Goal: Communication & Community: Participate in discussion

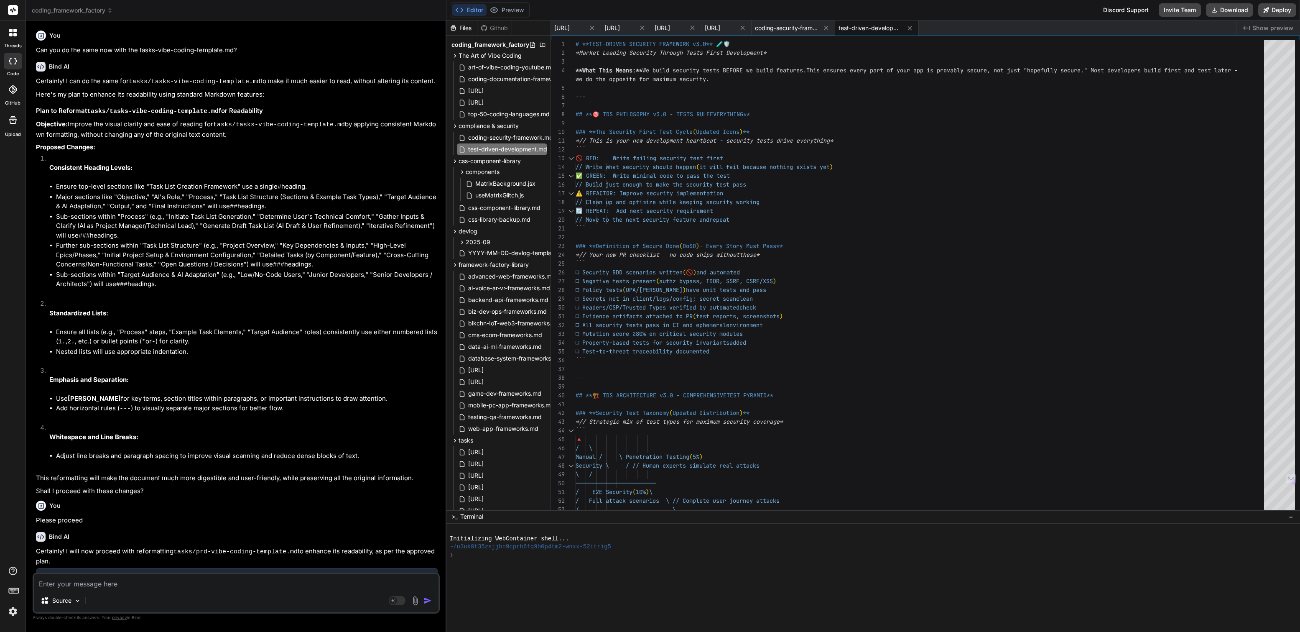
scroll to position [1006, 0]
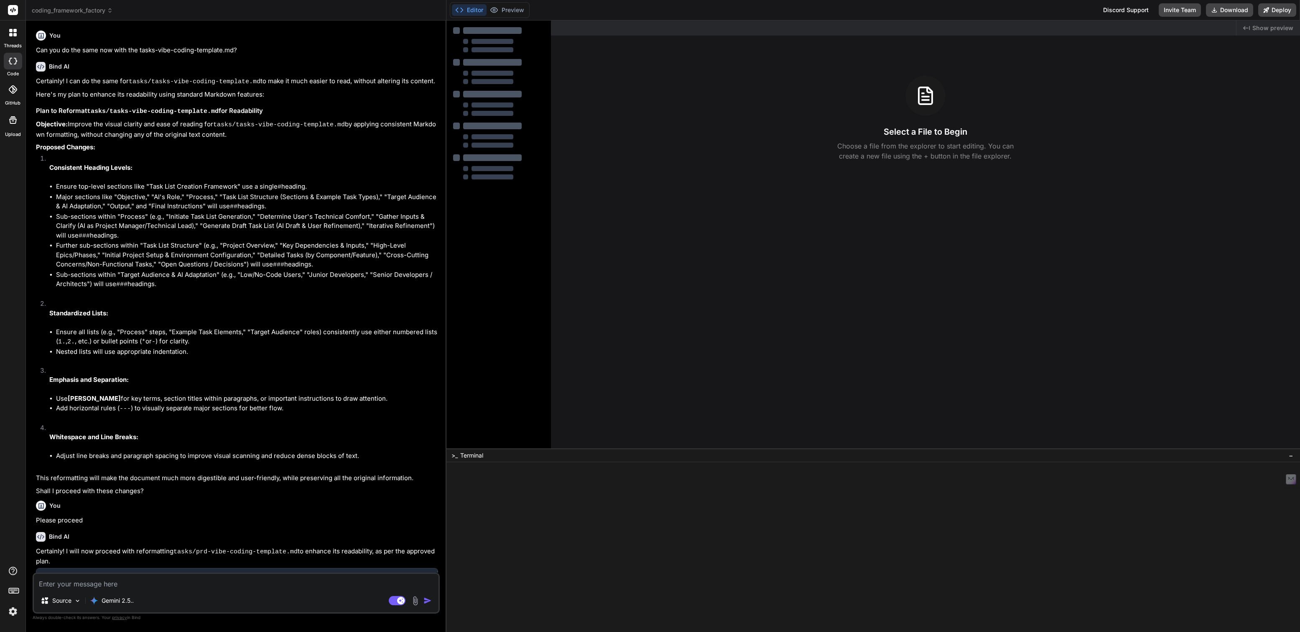
type textarea "x"
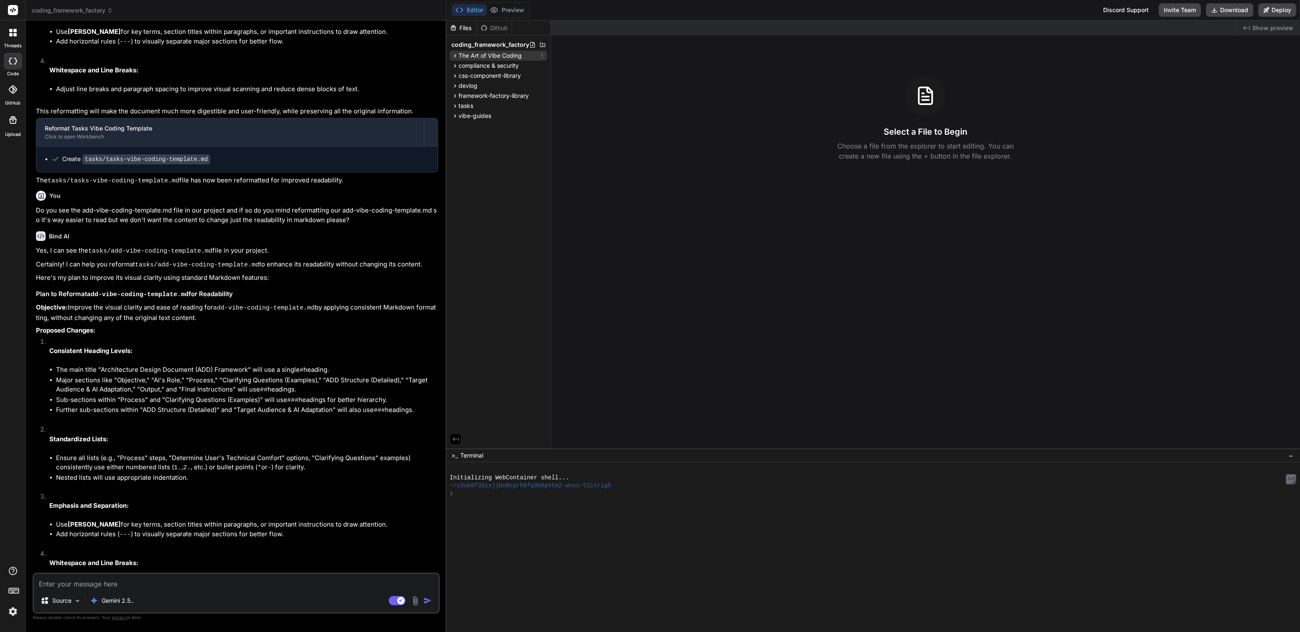
scroll to position [1006, 0]
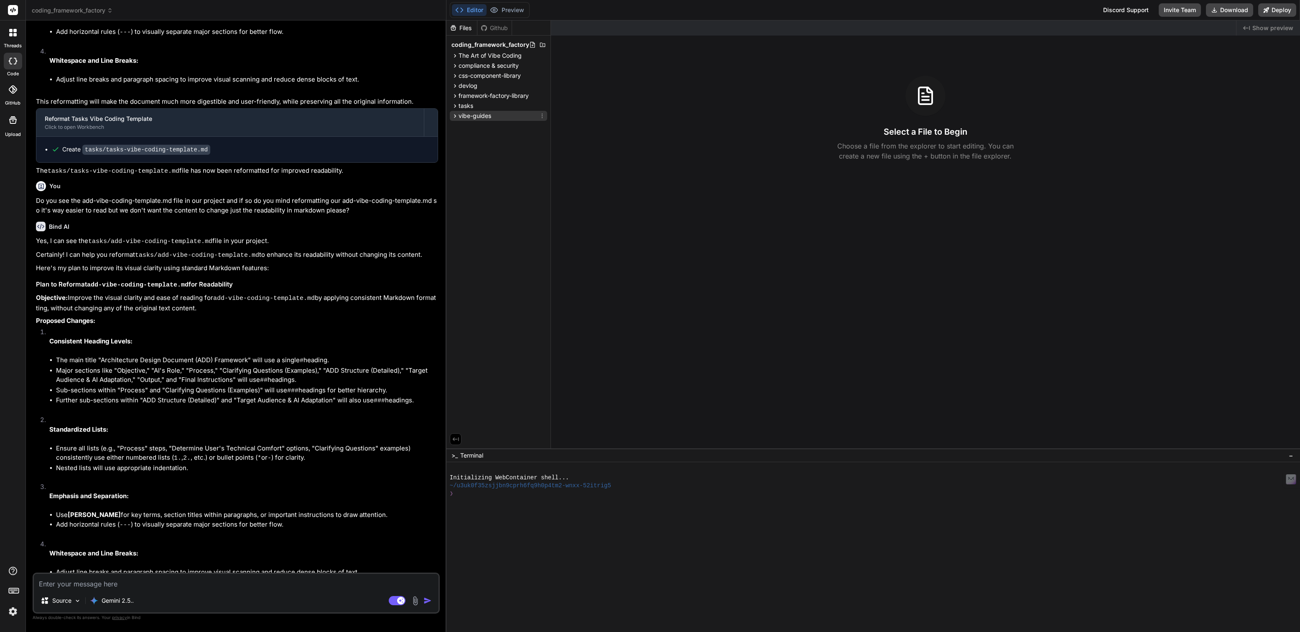
click at [474, 117] on span "vibe-guides" at bounding box center [475, 116] width 33 height 8
click at [464, 106] on span "tasks" at bounding box center [466, 106] width 15 height 8
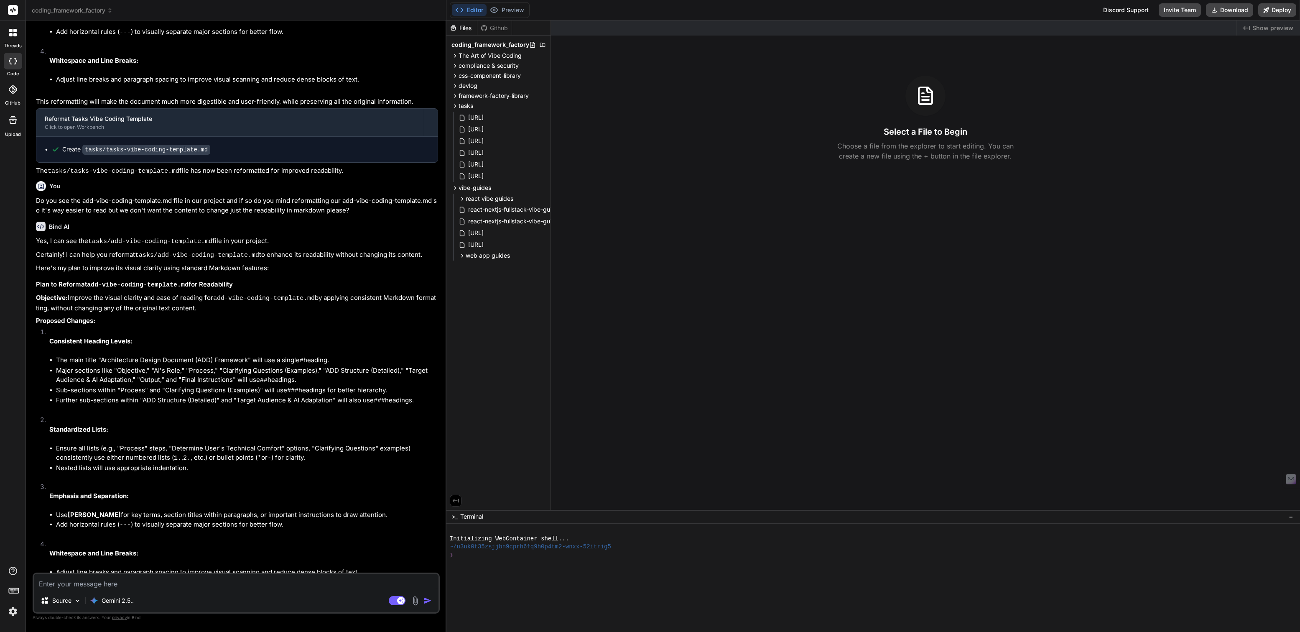
drag, startPoint x: 590, startPoint y: 449, endPoint x: 595, endPoint y: 662, distance: 213.7
click at [595, 631] on html "threads code GitHub Upload coding_framework_factory Created with Pixso. Bind AI…" at bounding box center [650, 316] width 1300 height 632
click at [483, 96] on span "framework-factory-library" at bounding box center [494, 96] width 70 height 8
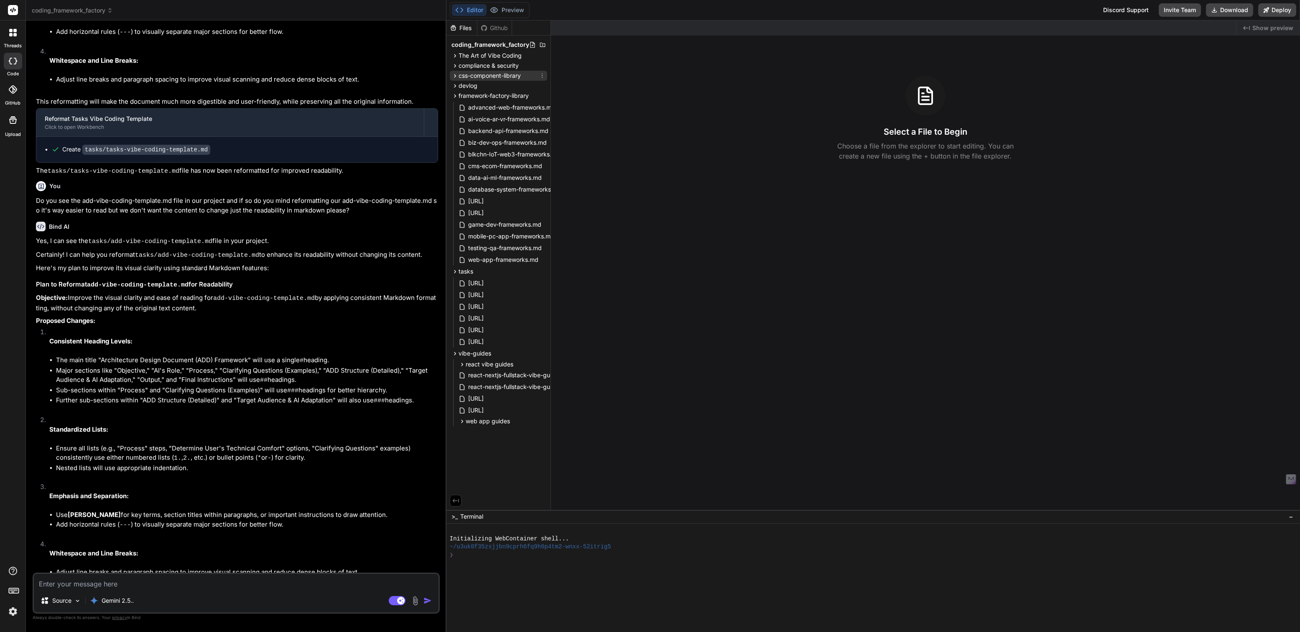
click at [480, 76] on span "css-component-library" at bounding box center [490, 76] width 62 height 8
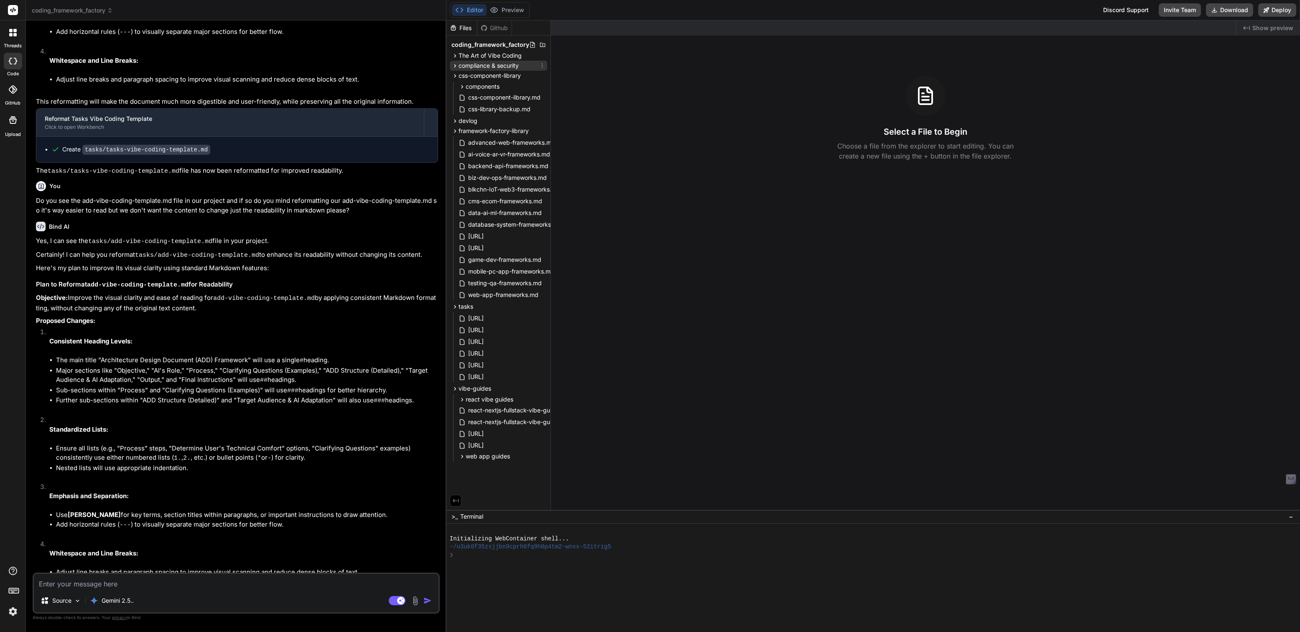
click at [480, 68] on span "compliance & security" at bounding box center [489, 65] width 60 height 8
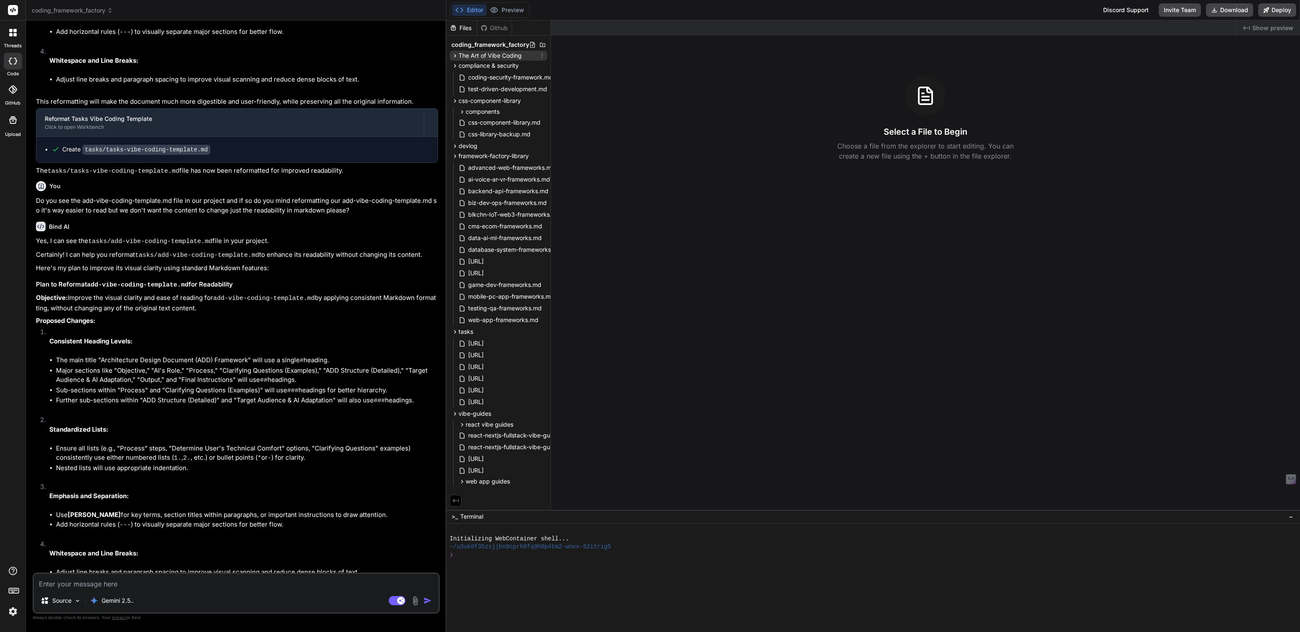
click at [482, 58] on span "The Art of Vibe Coding" at bounding box center [490, 55] width 63 height 8
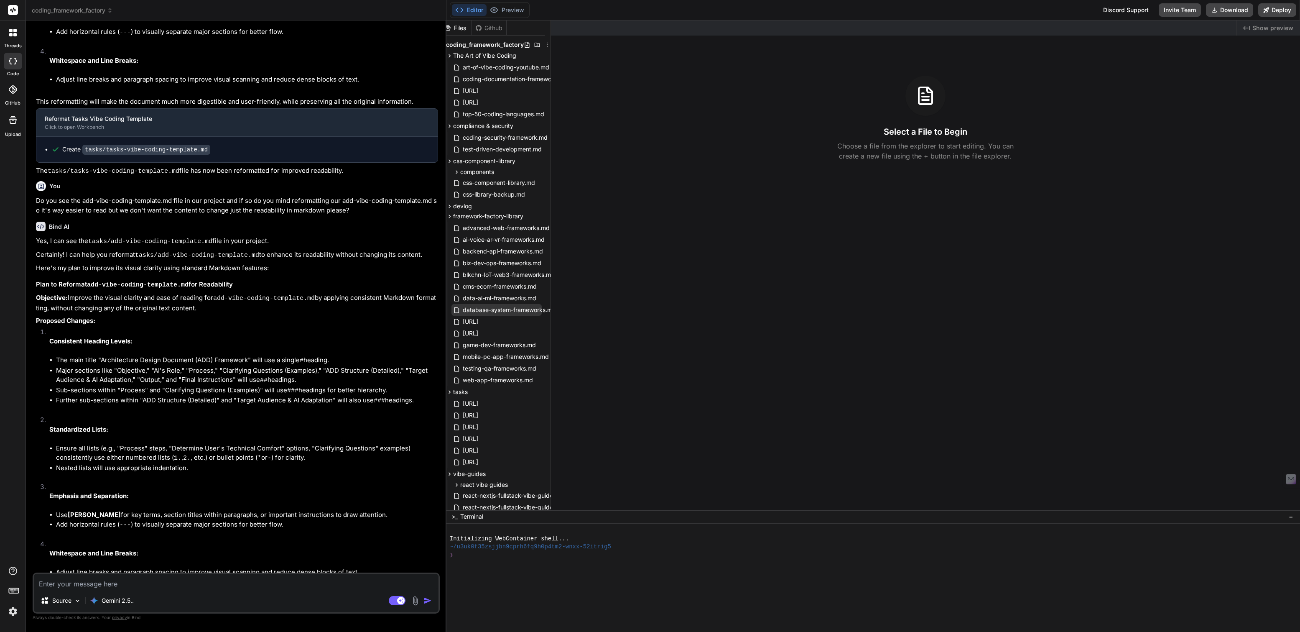
scroll to position [0, 0]
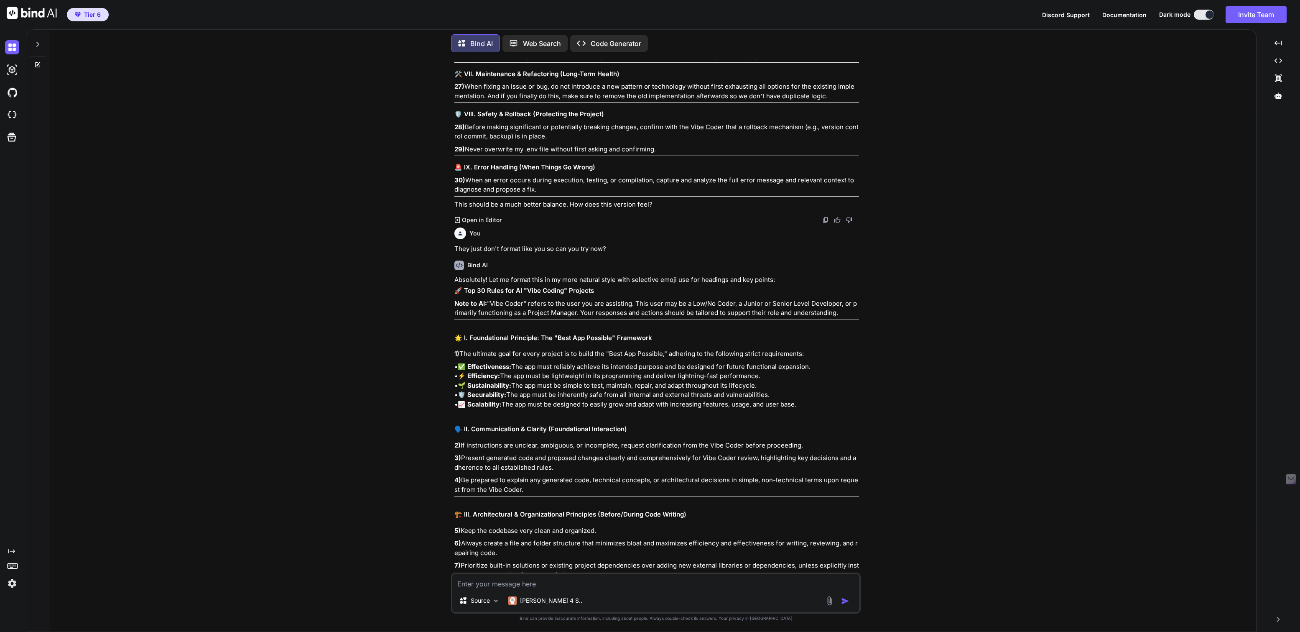
scroll to position [25055, 0]
click at [34, 46] on icon at bounding box center [37, 44] width 7 height 7
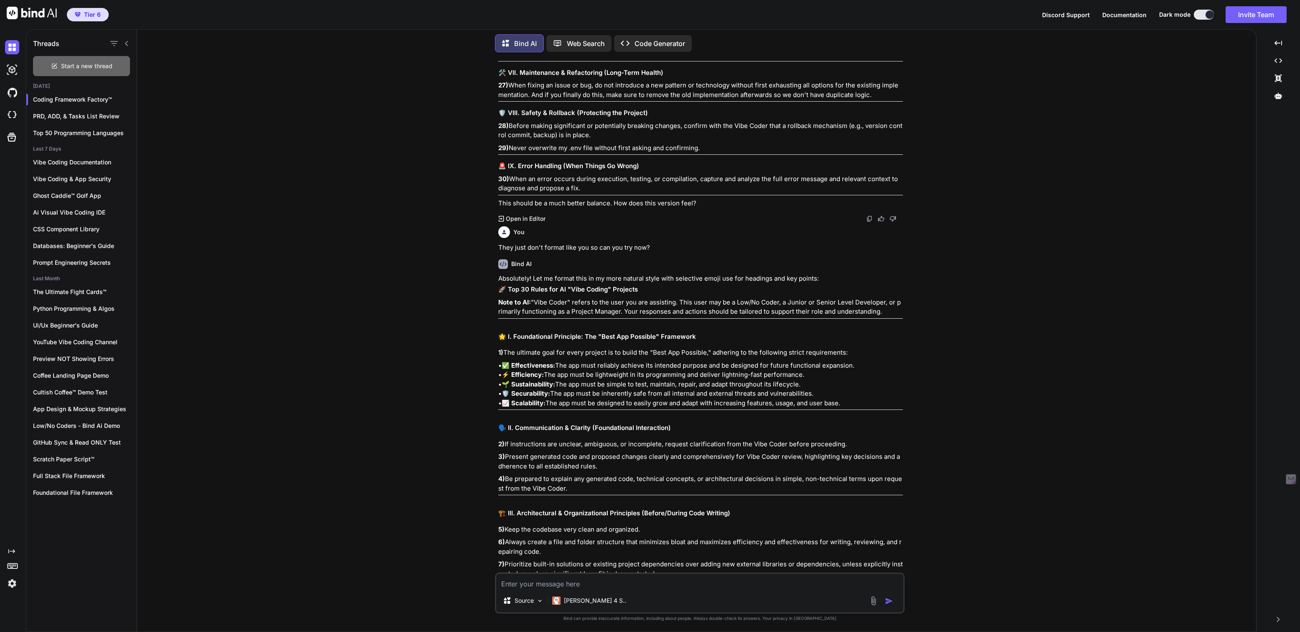
click at [97, 62] on span "Start a new thread" at bounding box center [86, 66] width 51 height 8
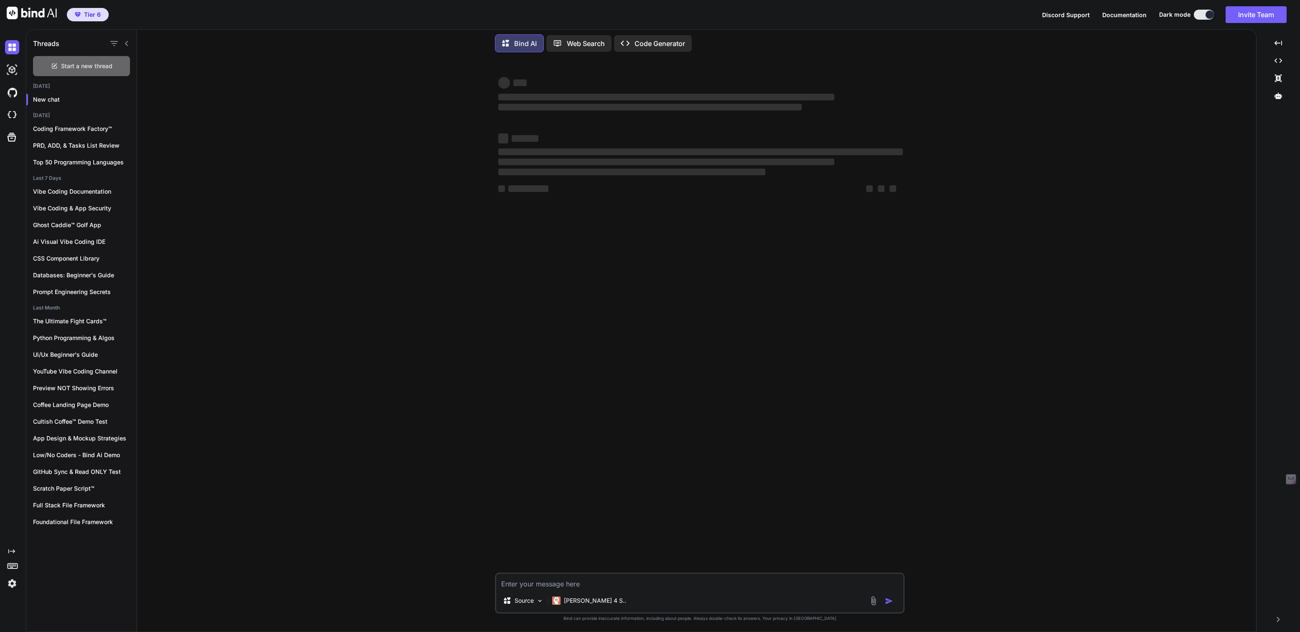
scroll to position [0, 0]
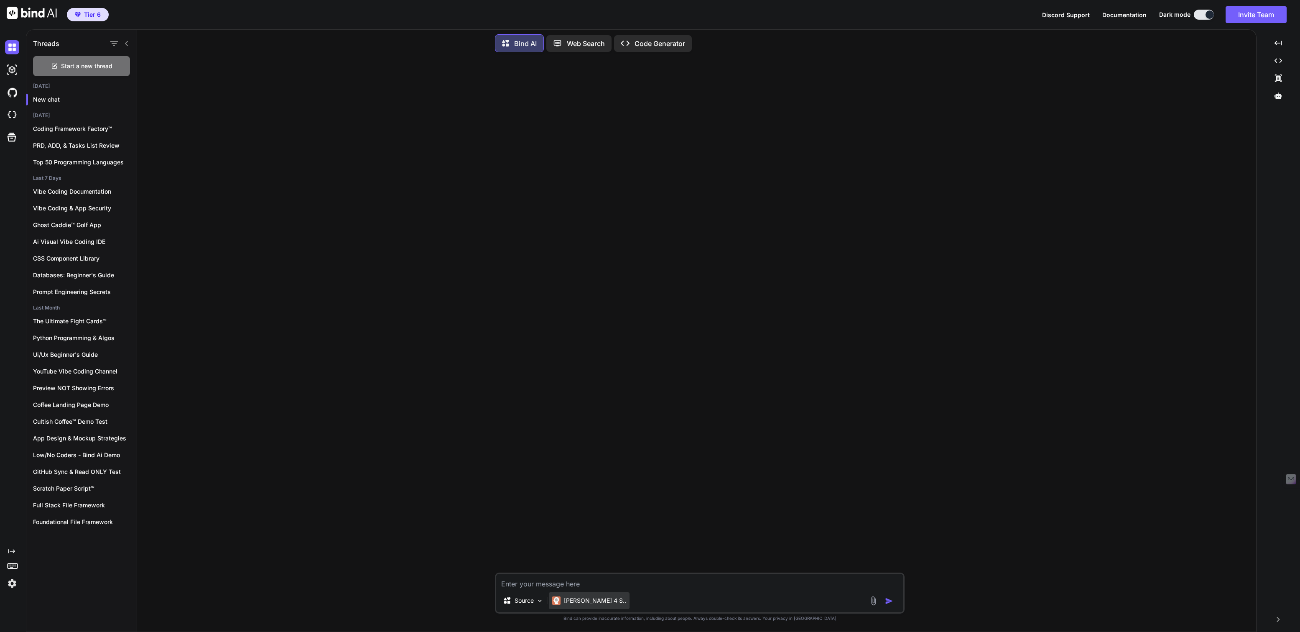
click at [579, 599] on p "[PERSON_NAME] 4 S.." at bounding box center [595, 600] width 62 height 8
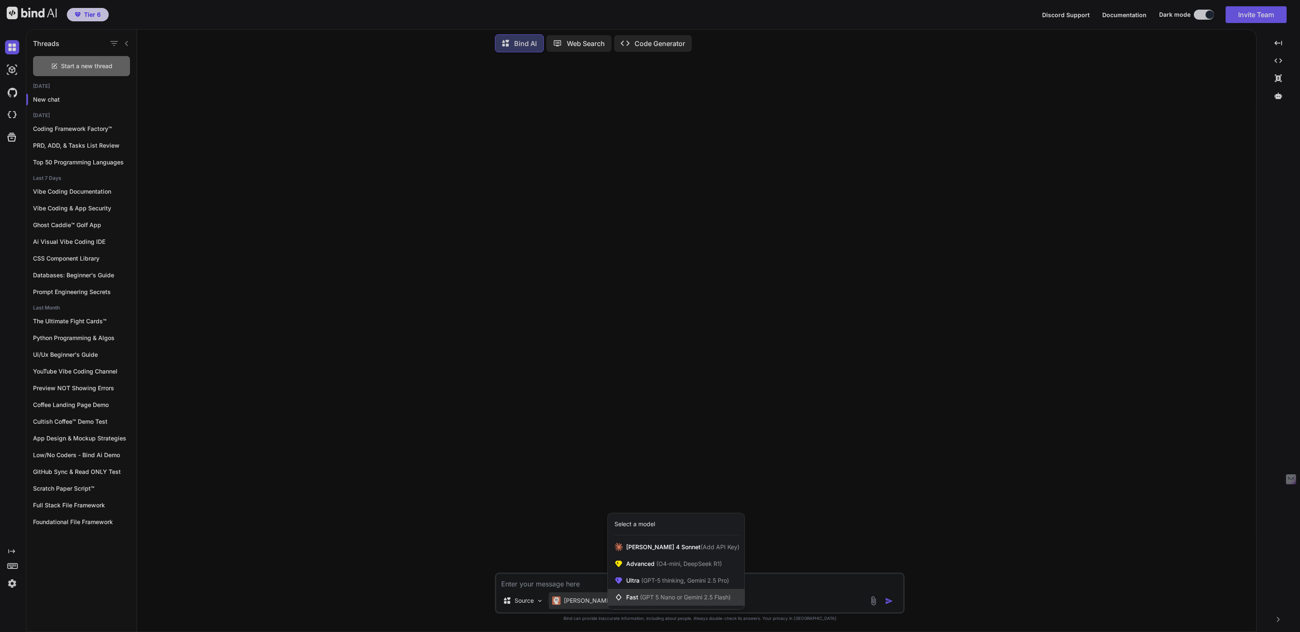
click at [641, 596] on span "(GPT 5 Nano or Gemini 2.5 Flash)" at bounding box center [685, 596] width 91 height 7
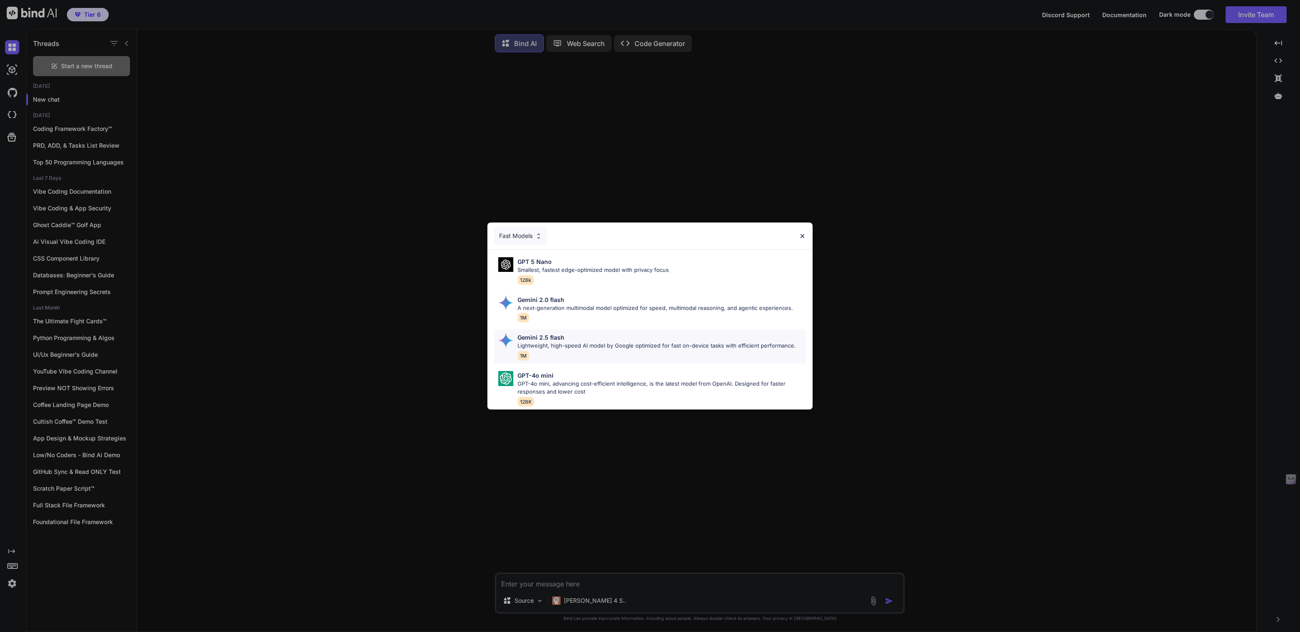
click at [569, 345] on p "Lightweight, high-speed AI model by Google optimized for fast on-device tasks w…" at bounding box center [657, 346] width 278 height 8
type textarea "x"
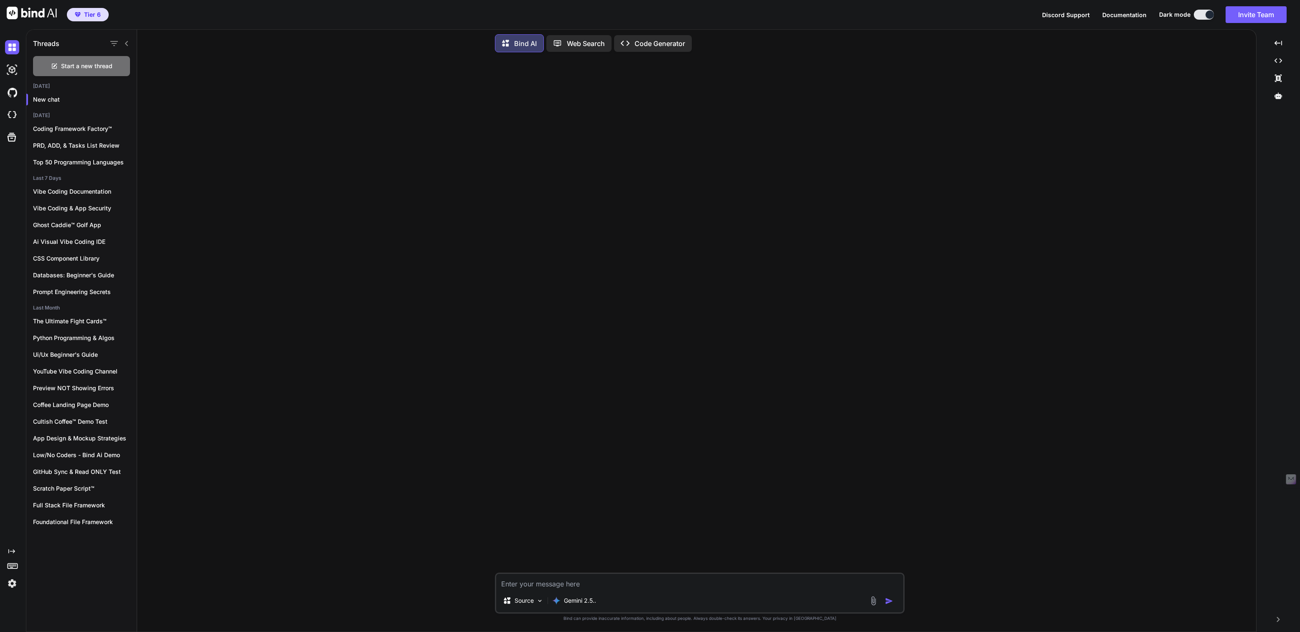
click at [562, 583] on textarea at bounding box center [699, 581] width 407 height 15
type textarea "H"
type textarea "x"
type textarea "Hi"
type textarea "x"
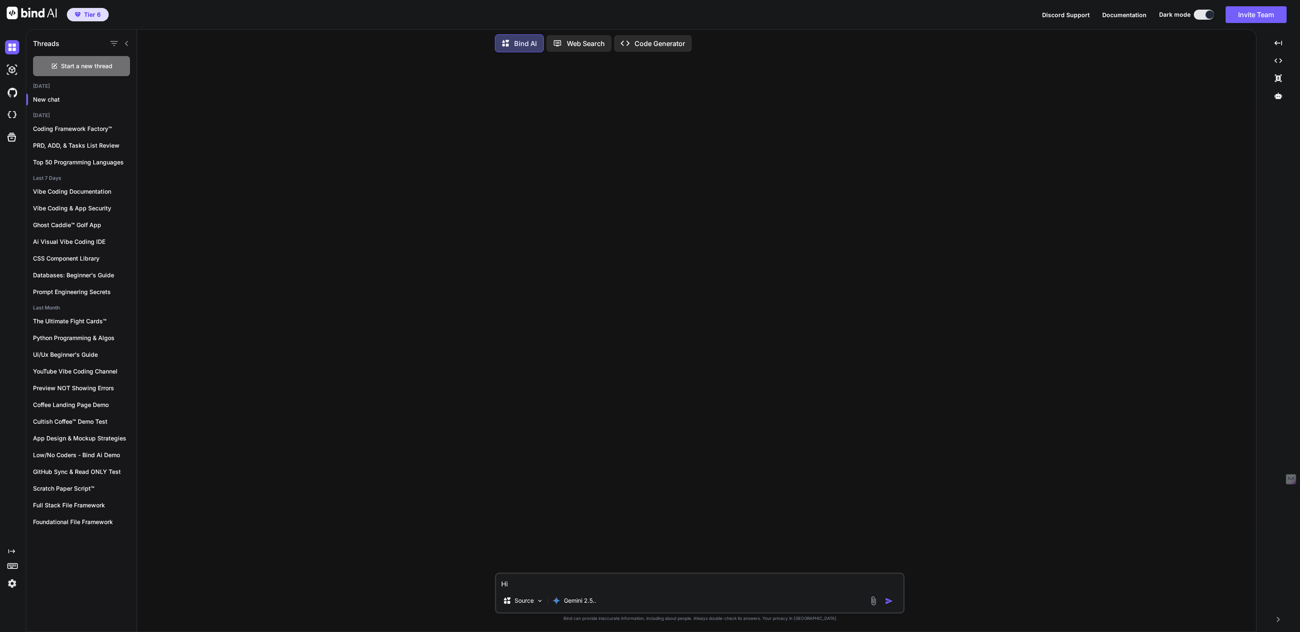
type textarea "Hi,"
type textarea "x"
type textarea "Hi,"
type textarea "x"
type textarea "Hi, w"
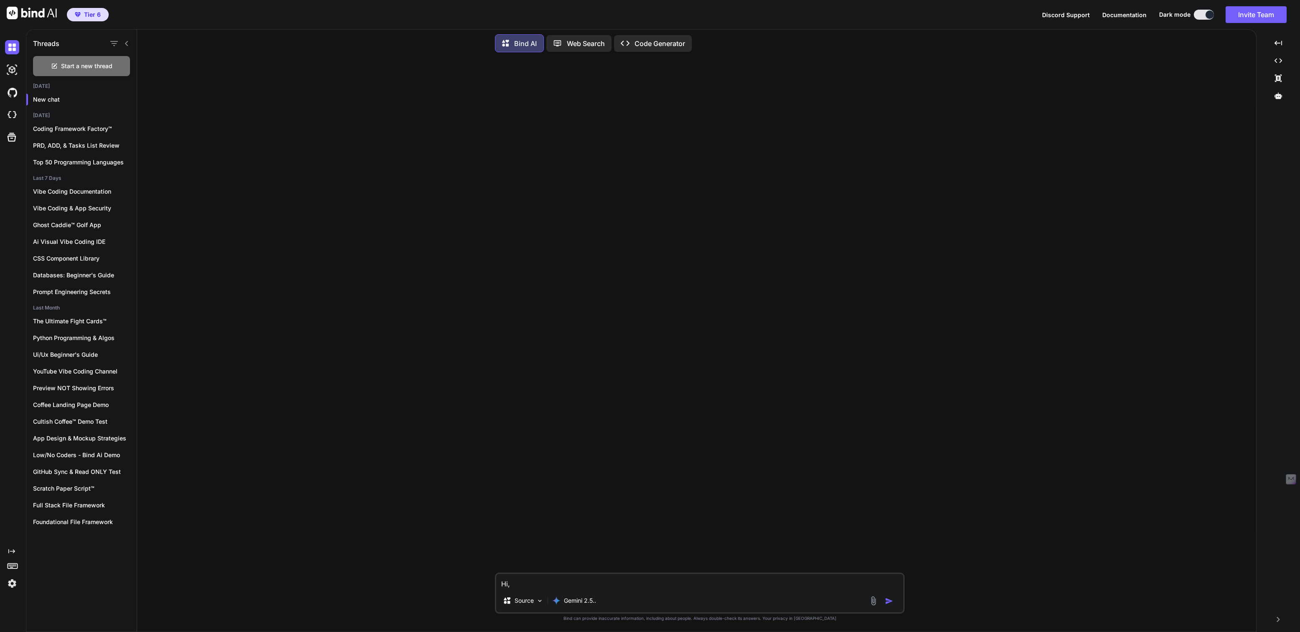
type textarea "x"
type textarea "Hi, we"
type textarea "x"
type textarea "Hi, we'"
type textarea "x"
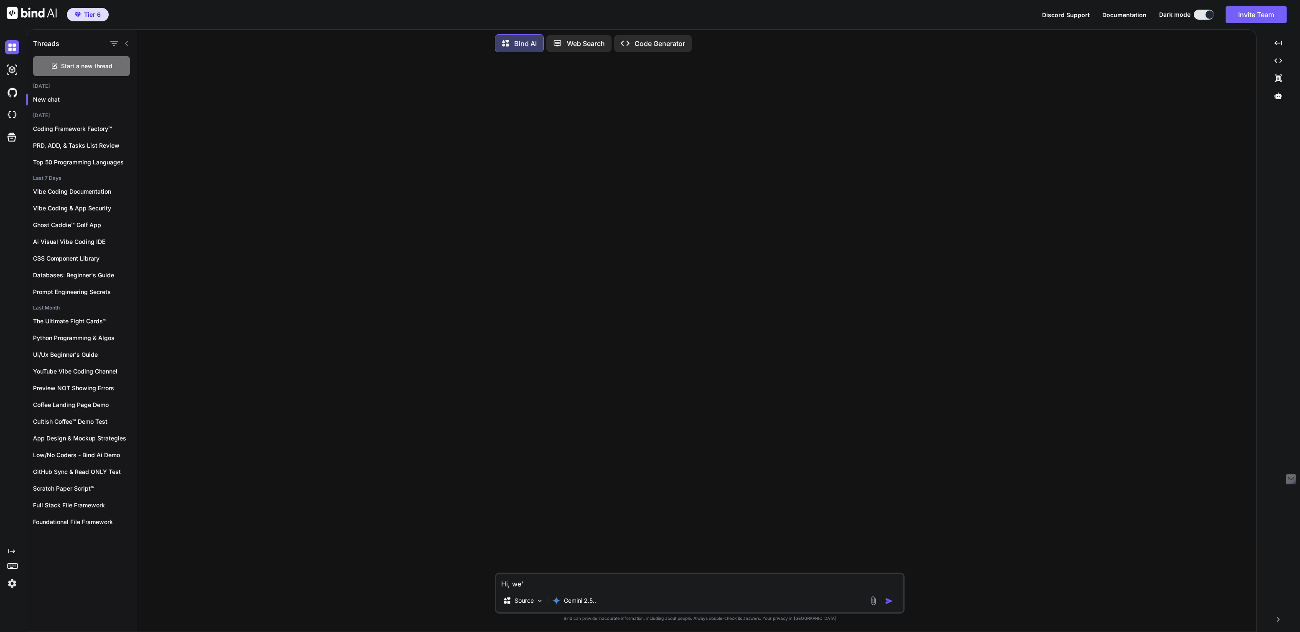
type textarea "Hi, we'r"
type textarea "x"
type textarea "Hi, we'r"
type textarea "x"
type textarea "Hi, we'r b"
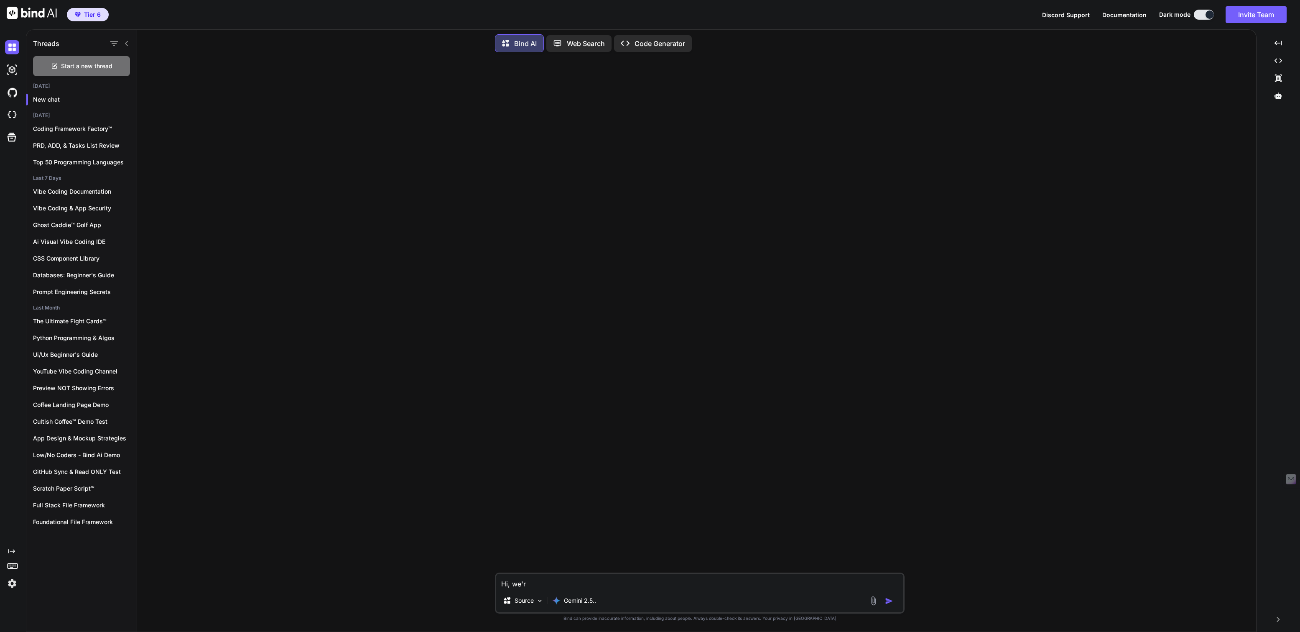
type textarea "x"
type textarea "Hi, we'r"
type textarea "x"
type textarea "Hi, we'r"
type textarea "x"
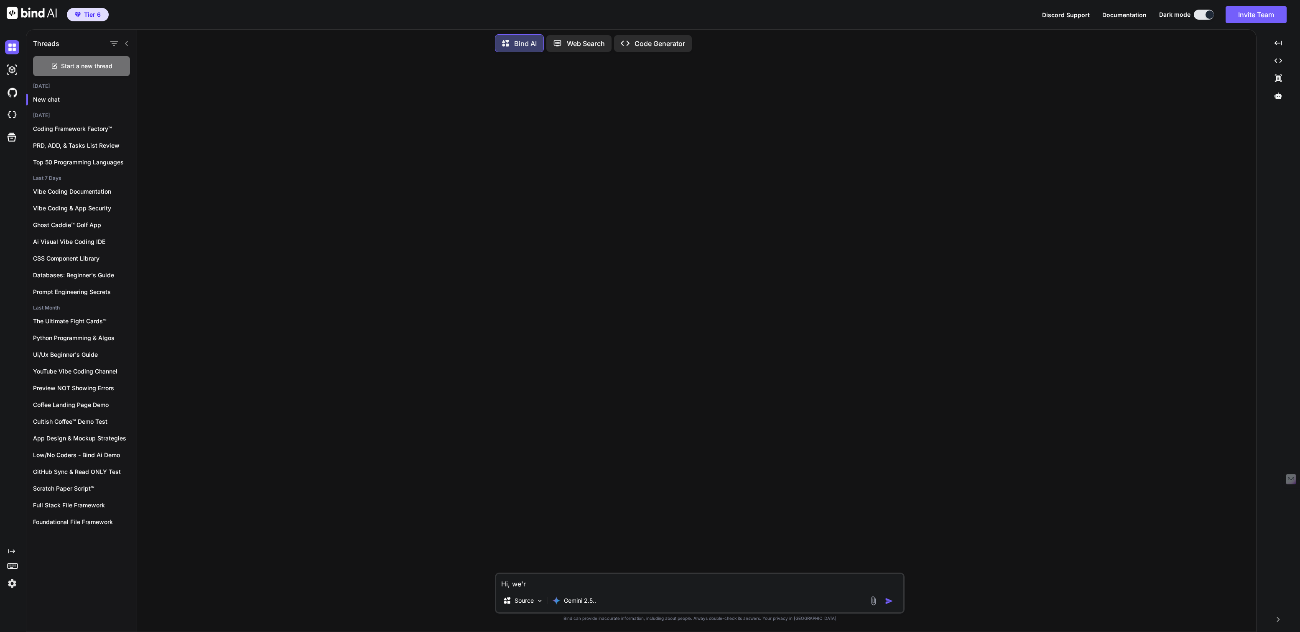
type textarea "Hi, we're"
type textarea "x"
type textarea "Hi, we're"
type textarea "x"
type textarea "Hi, we're b"
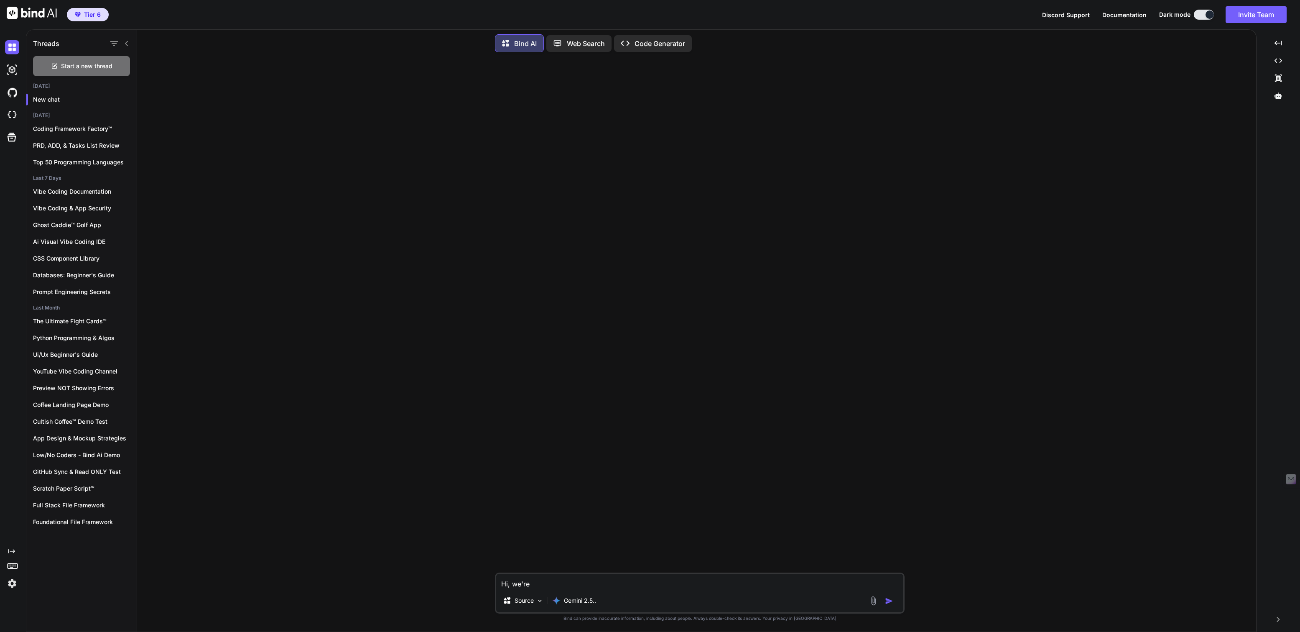
type textarea "x"
type textarea "Hi, we're ba"
type textarea "x"
type textarea "Hi, we're bac"
type textarea "x"
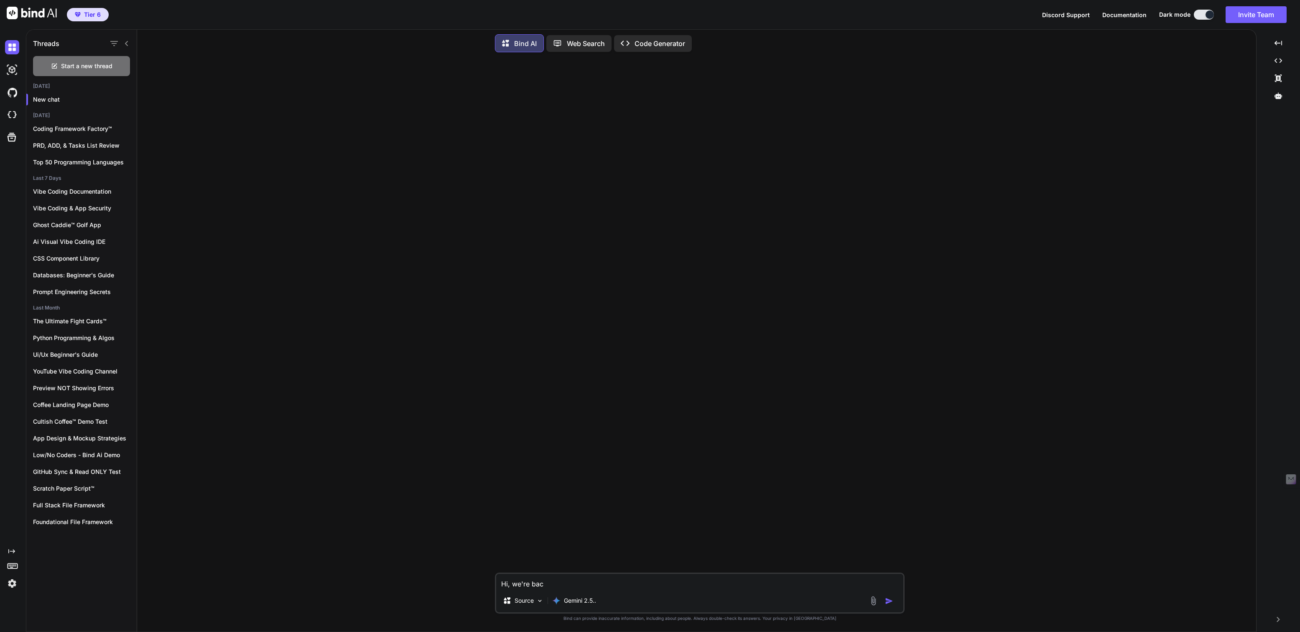
type textarea "Hi, we're back"
type textarea "x"
type textarea "Hi, we're back"
type textarea "x"
type textarea "Hi, we're back a"
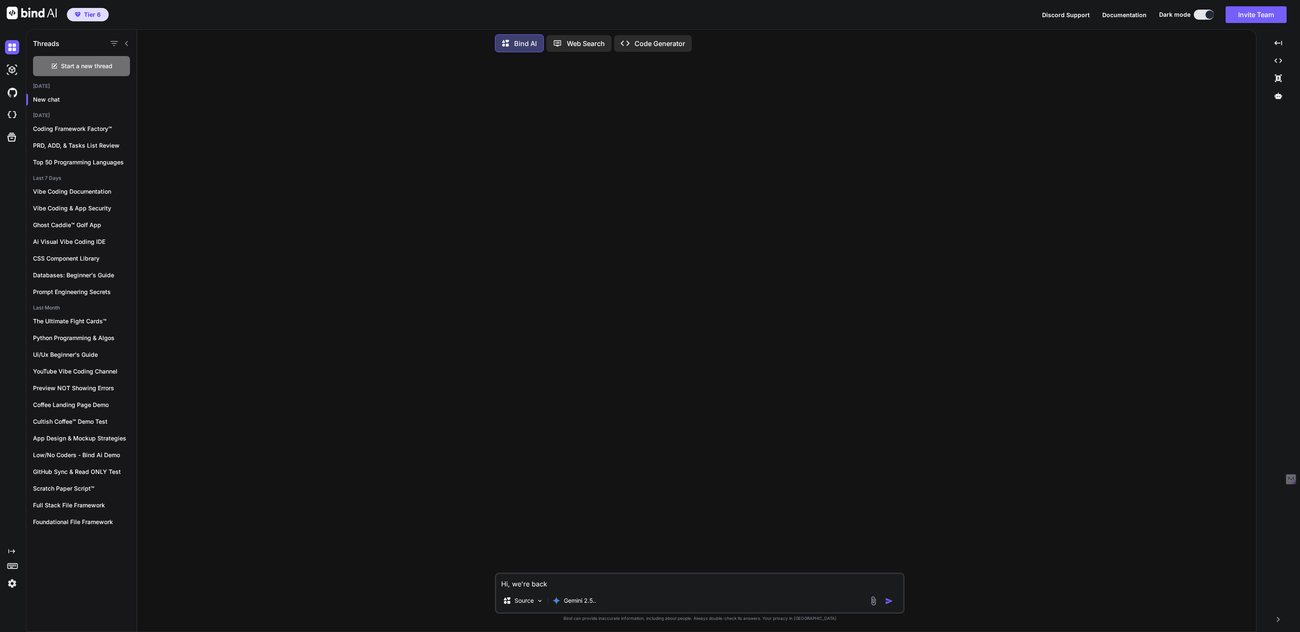
type textarea "x"
type textarea "Hi, we're back an"
type textarea "x"
type textarea "Hi, we're back and"
type textarea "x"
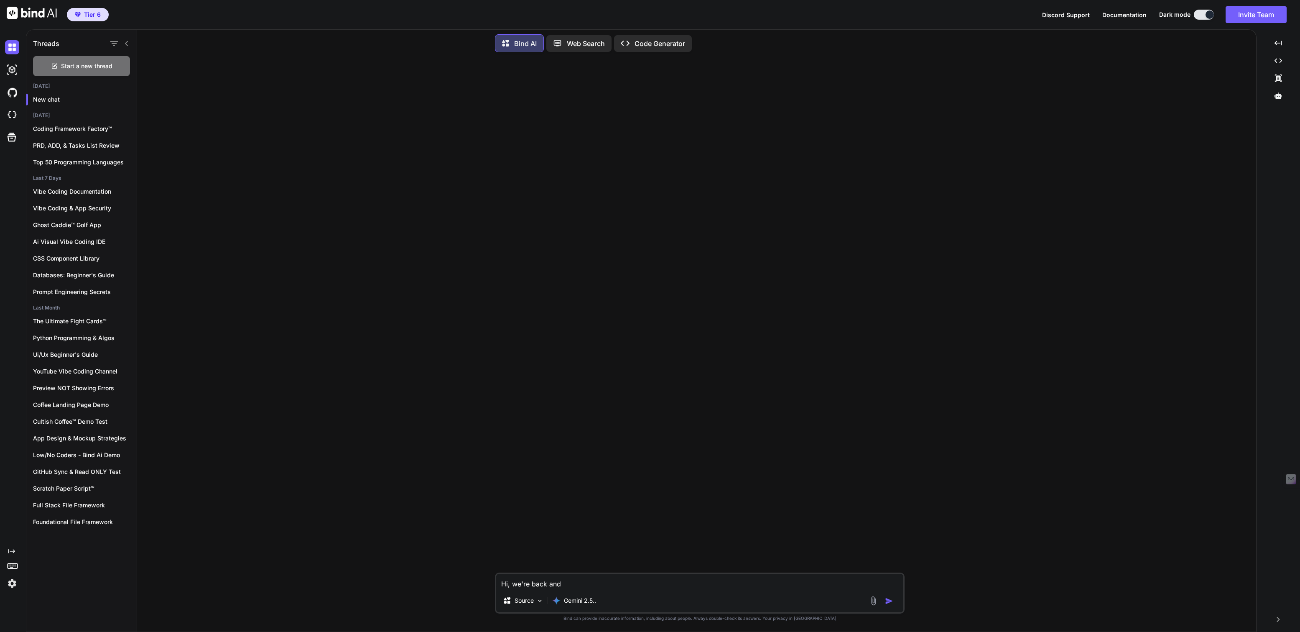
type textarea "Hi, we're back and"
type textarea "x"
type textarea "Hi, we're back and r"
type textarea "x"
type textarea "Hi, we're back and re"
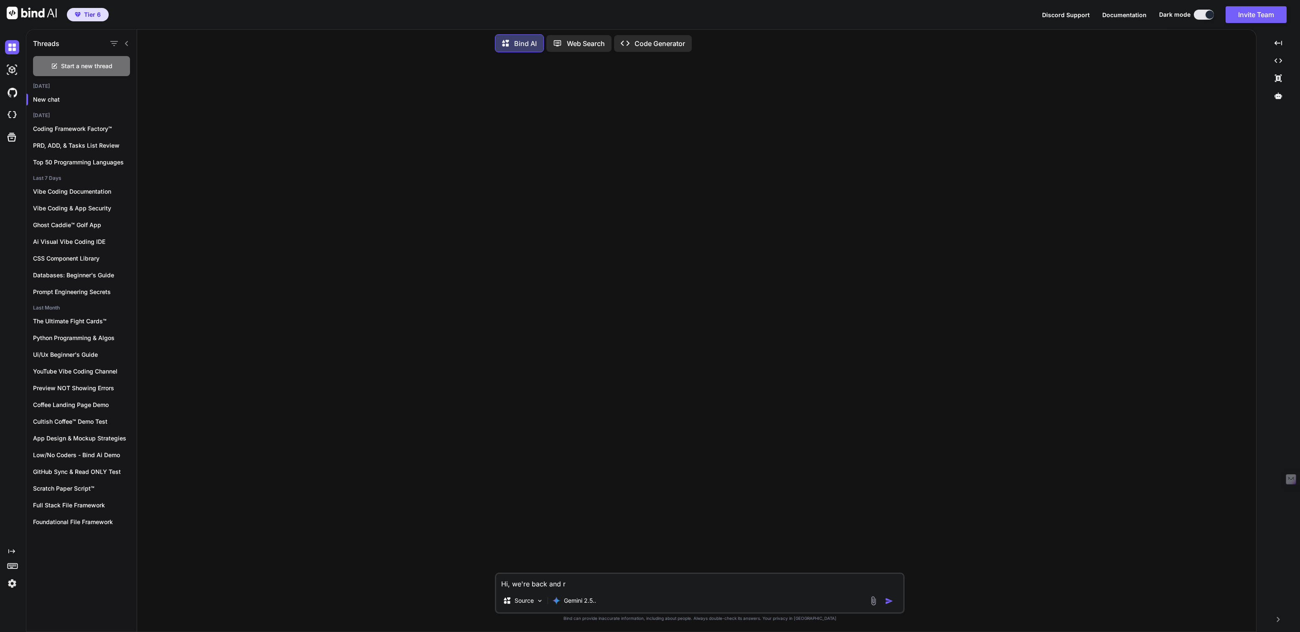
type textarea "x"
type textarea "Hi, we're back and rea"
type textarea "x"
type textarea "Hi, we're back and read"
type textarea "x"
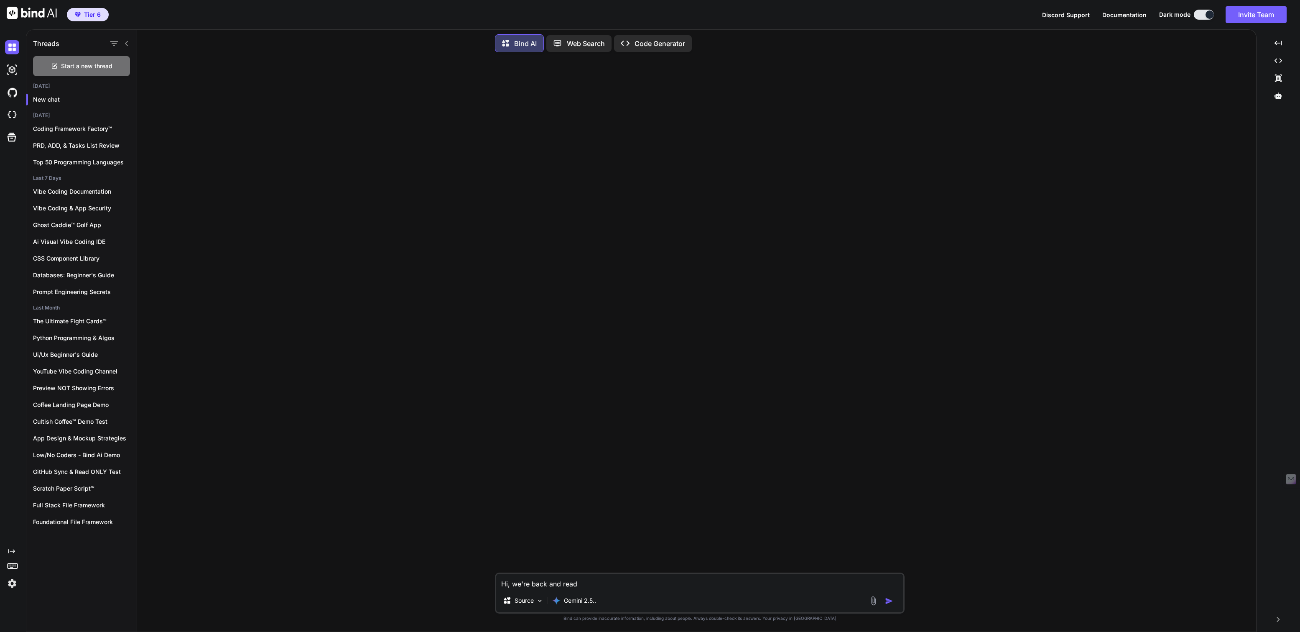
type textarea "Hi, we're back and ready"
type textarea "x"
type textarea "Hi, we're back and ready"
type textarea "x"
type textarea "Hi, we're back and ready t"
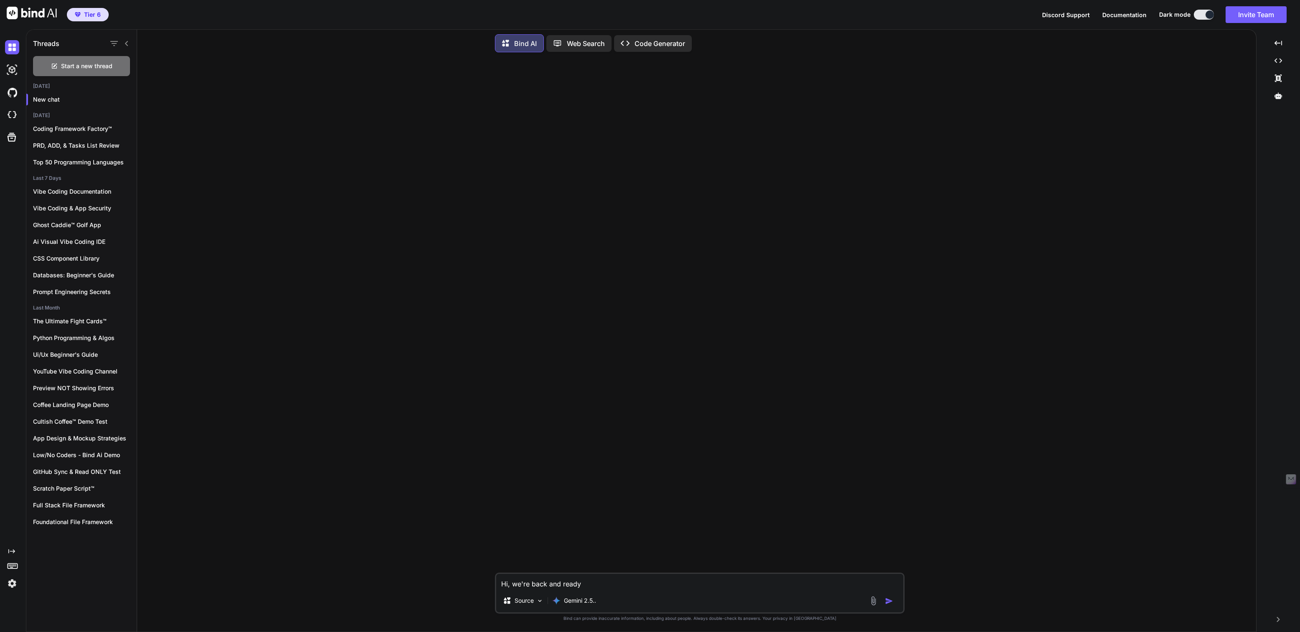
type textarea "x"
type textarea "Hi, we're back and ready to"
type textarea "x"
type textarea "Hi, we're back and ready to"
type textarea "x"
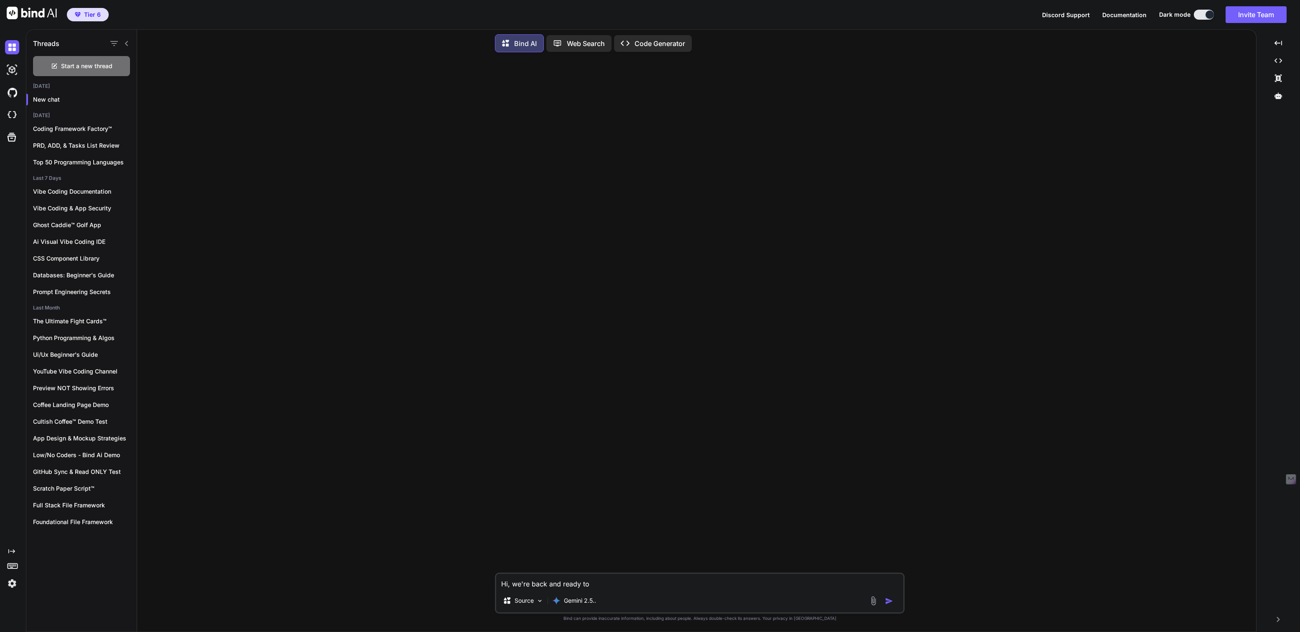
type textarea "Hi, we're back and ready to l"
type textarea "x"
type textarea "Hi, we're back and ready to le"
type textarea "x"
type textarea "Hi, we're back and ready to lea"
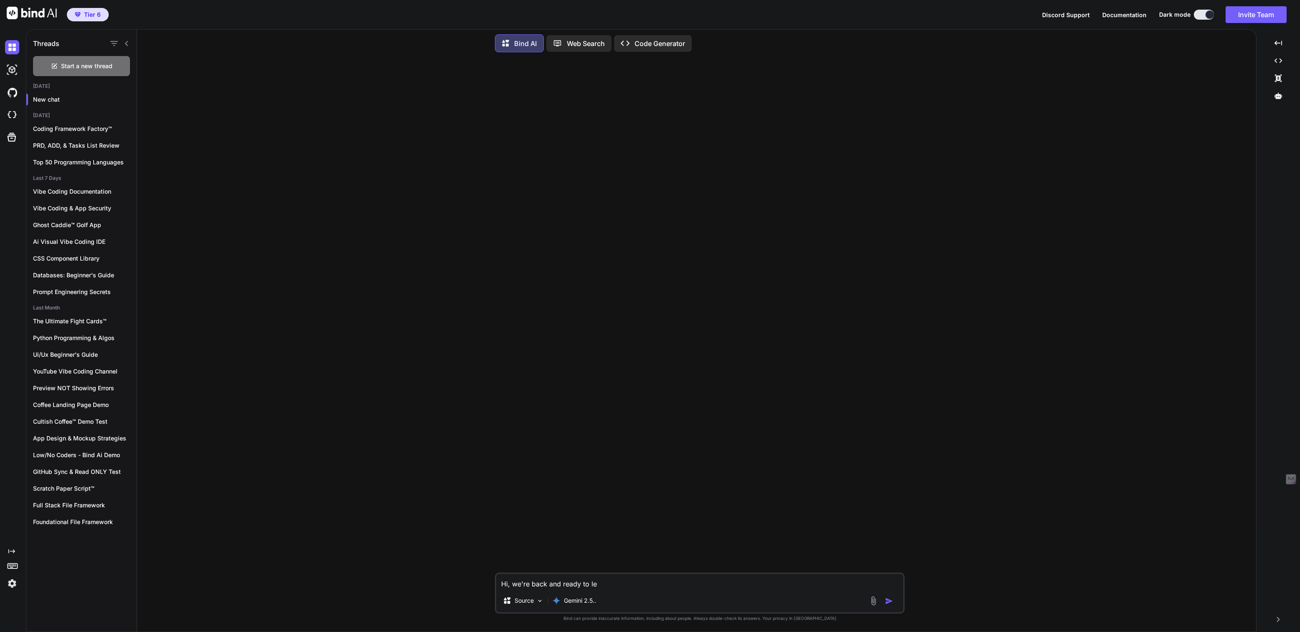
type textarea "x"
type textarea "Hi, we're back and ready to [PERSON_NAME]"
type textarea "x"
type textarea "Hi, we're back and ready to learn"
type textarea "x"
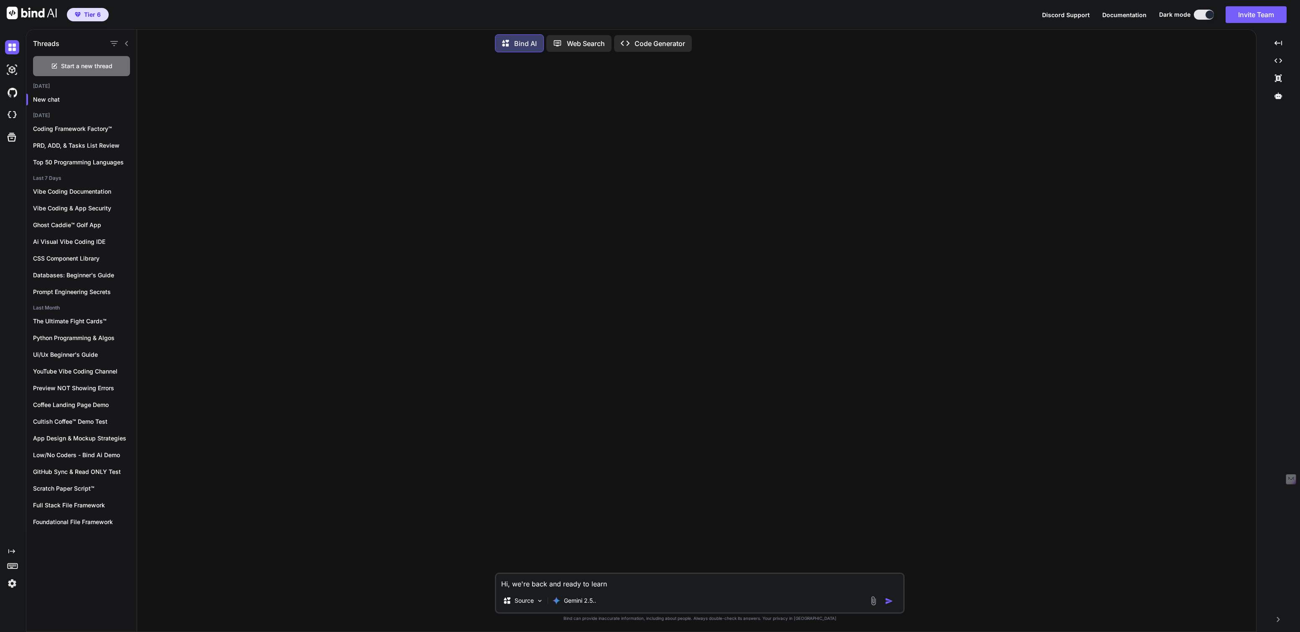
type textarea "Hi, we're back and ready to learn"
type textarea "x"
type textarea "Hi, we're back and ready to learn s"
type textarea "x"
type textarea "Hi, we're back and ready to learn so"
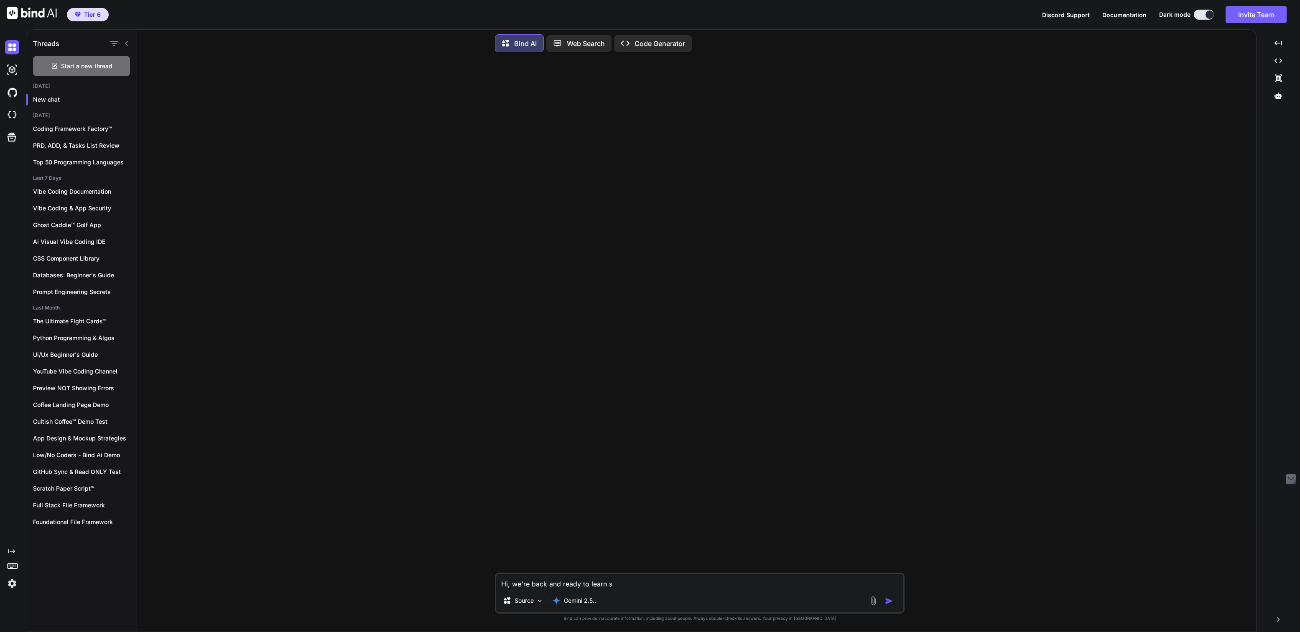
type textarea "x"
type textarea "Hi, we're back and ready to learn som"
type textarea "x"
type textarea "Hi, we're back and ready to learn some"
type textarea "x"
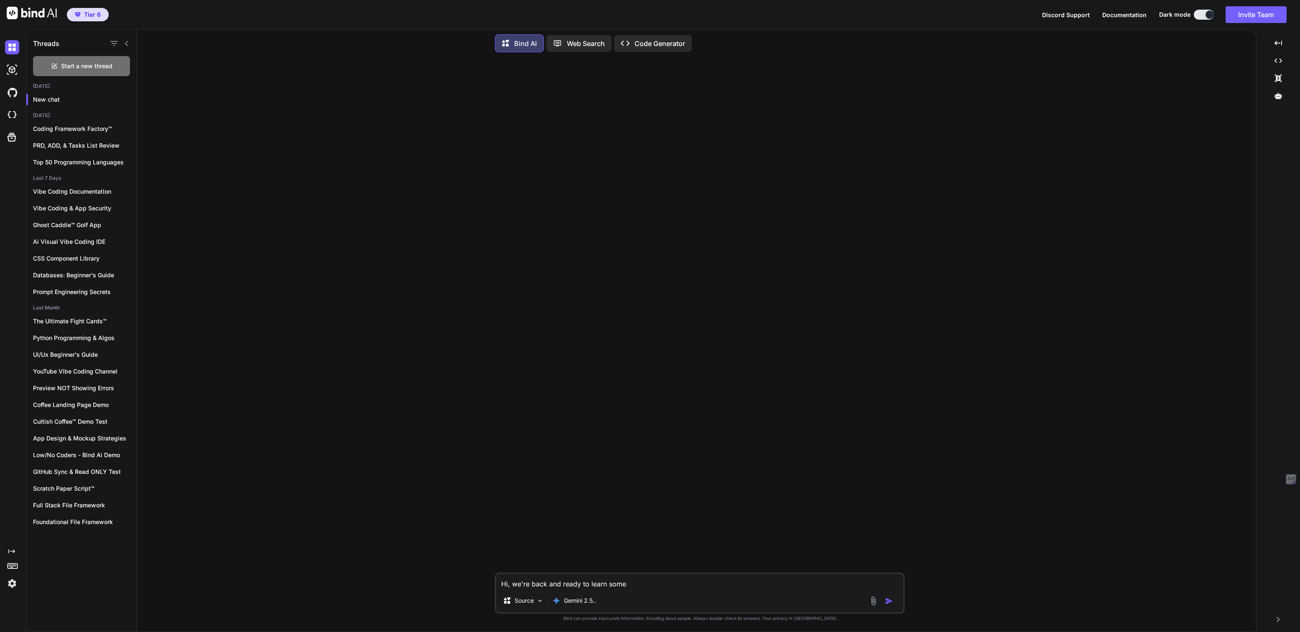
type textarea "Hi, we're back and ready to learn some"
type textarea "x"
type textarea "Hi, we're back and ready to learn some m"
type textarea "x"
type textarea "Hi, we're back and ready to learn some mo"
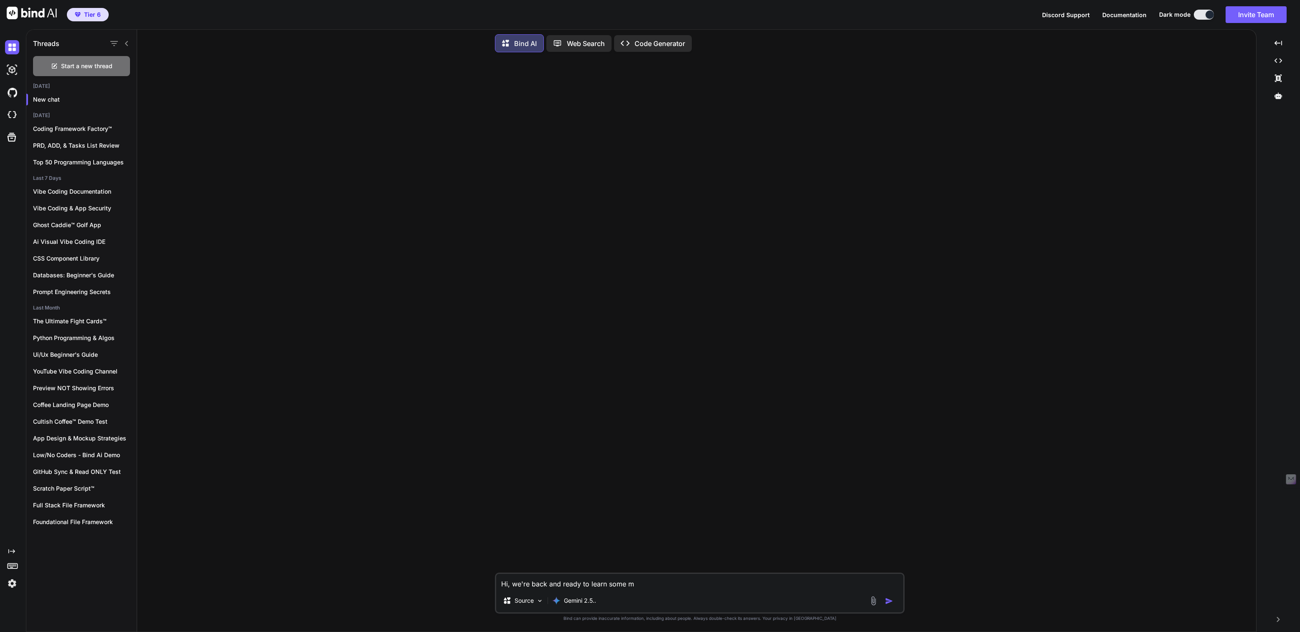
type textarea "x"
type textarea "Hi, we're back and ready to learn some mor"
type textarea "x"
type textarea "Hi, we're back and ready to learn some more"
type textarea "x"
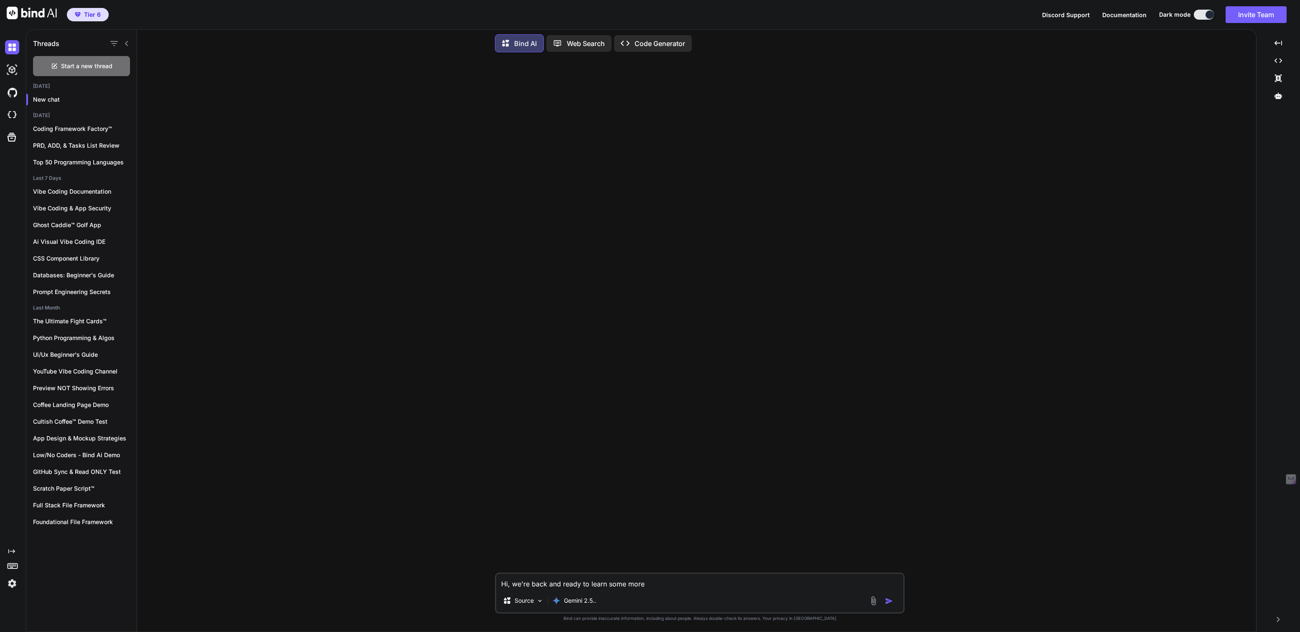
type textarea "Hi, we're back and ready to learn some more,"
type textarea "x"
type textarea "Hi, we're back and ready to learn some more,"
type textarea "x"
type textarea "Hi, we're back and ready to learn some more, t"
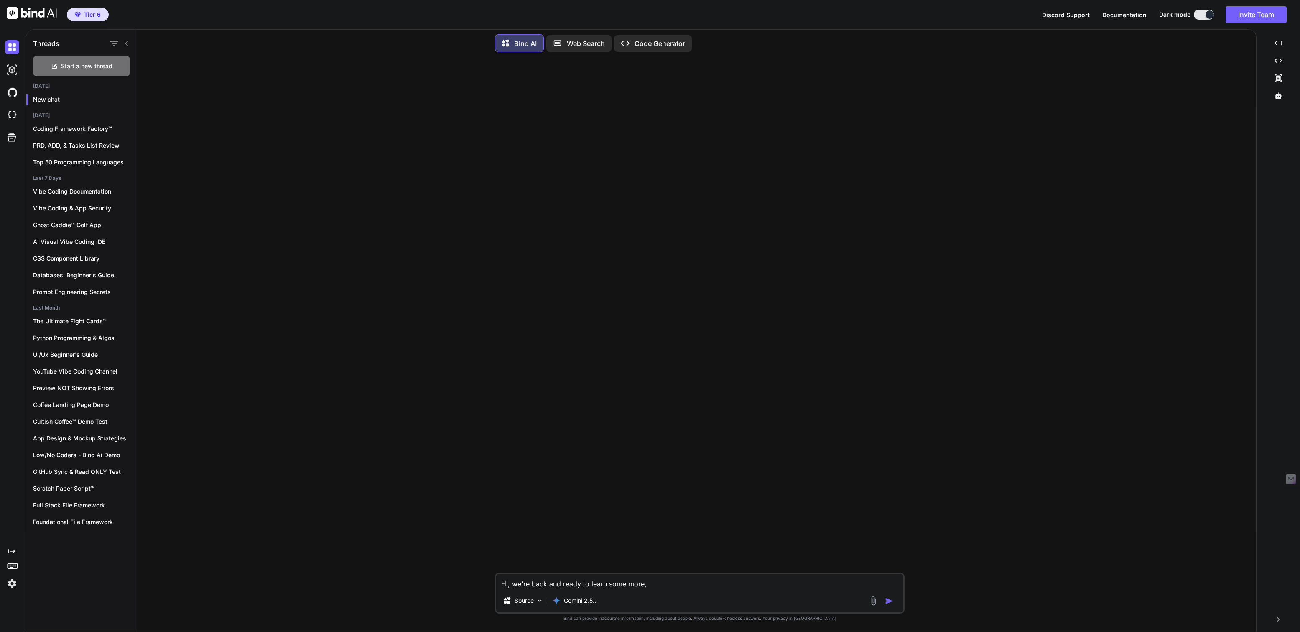
type textarea "x"
type textarea "Hi, we're back and ready to learn some more, th"
type textarea "x"
type textarea "Hi, we're back and ready to learn some more, thi"
type textarea "x"
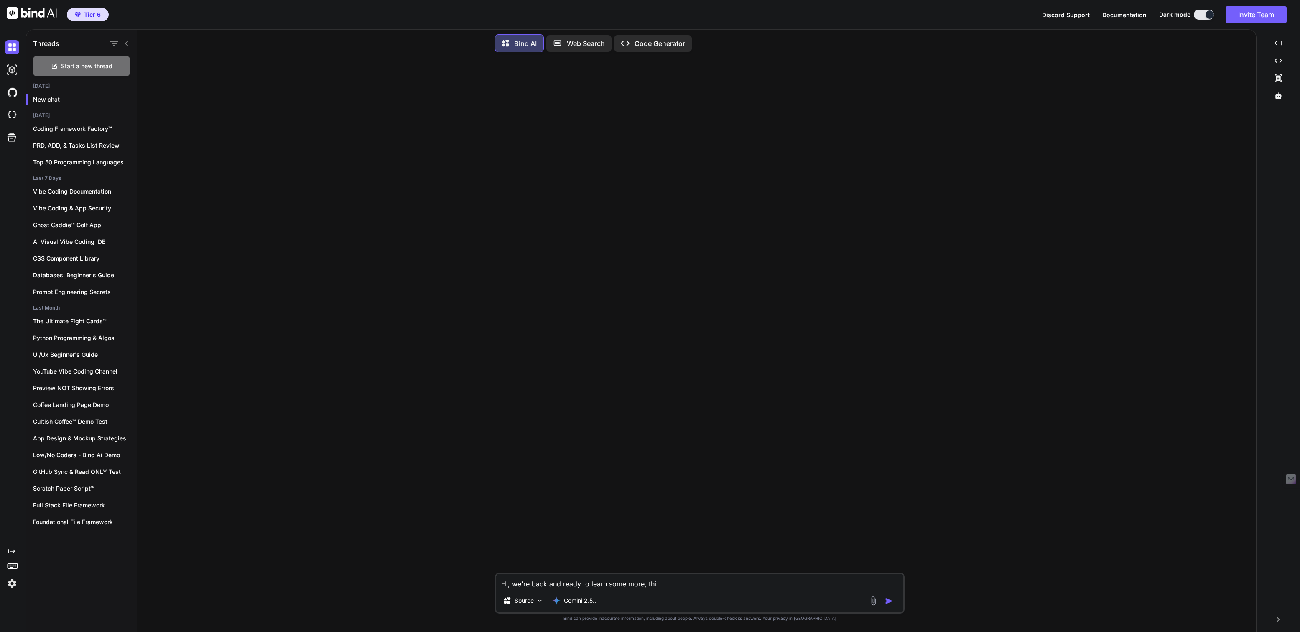
type textarea "Hi, we're back and ready to learn some more, this"
type textarea "x"
type textarea "Hi, we're back and ready to learn some more, this"
type textarea "x"
type textarea "Hi, we're back and ready to learn some more, this t"
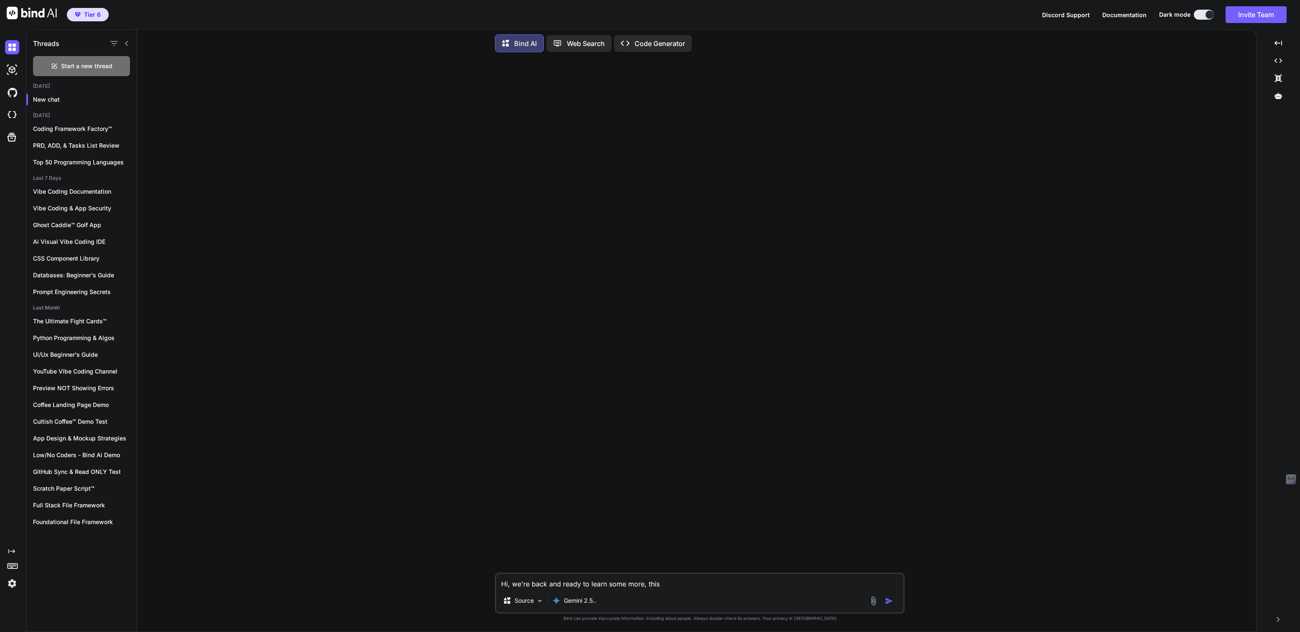
type textarea "x"
type textarea "Hi, we're back and ready to learn some more, this ti"
type textarea "x"
type textarea "Hi, we're back and ready to learn some more, this [PERSON_NAME]"
type textarea "x"
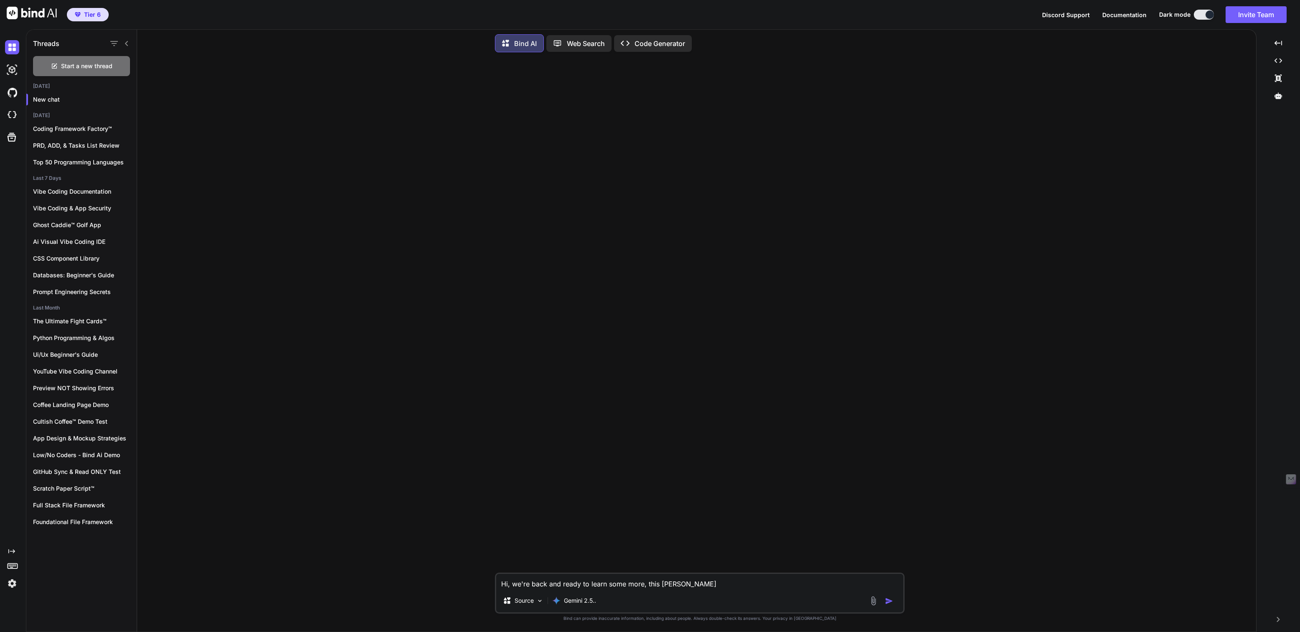
type textarea "Hi, we're back and ready to learn some more, this time"
type textarea "x"
type textarea "Hi, we're back and ready to learn some more, this time"
type textarea "x"
type textarea "Hi, we're back and ready to learn some more, this time a"
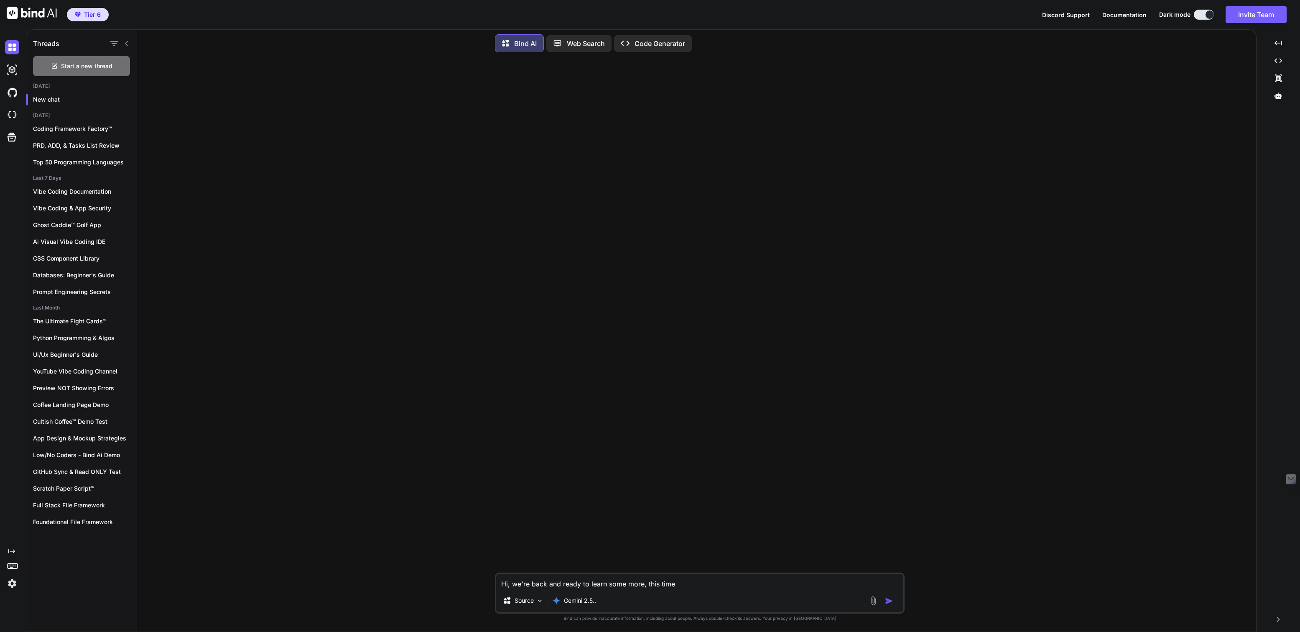
type textarea "x"
type textarea "Hi, we're back and ready to learn some more, this time ab"
type textarea "x"
type textarea "Hi, we're back and ready to learn some more, this time abo"
type textarea "x"
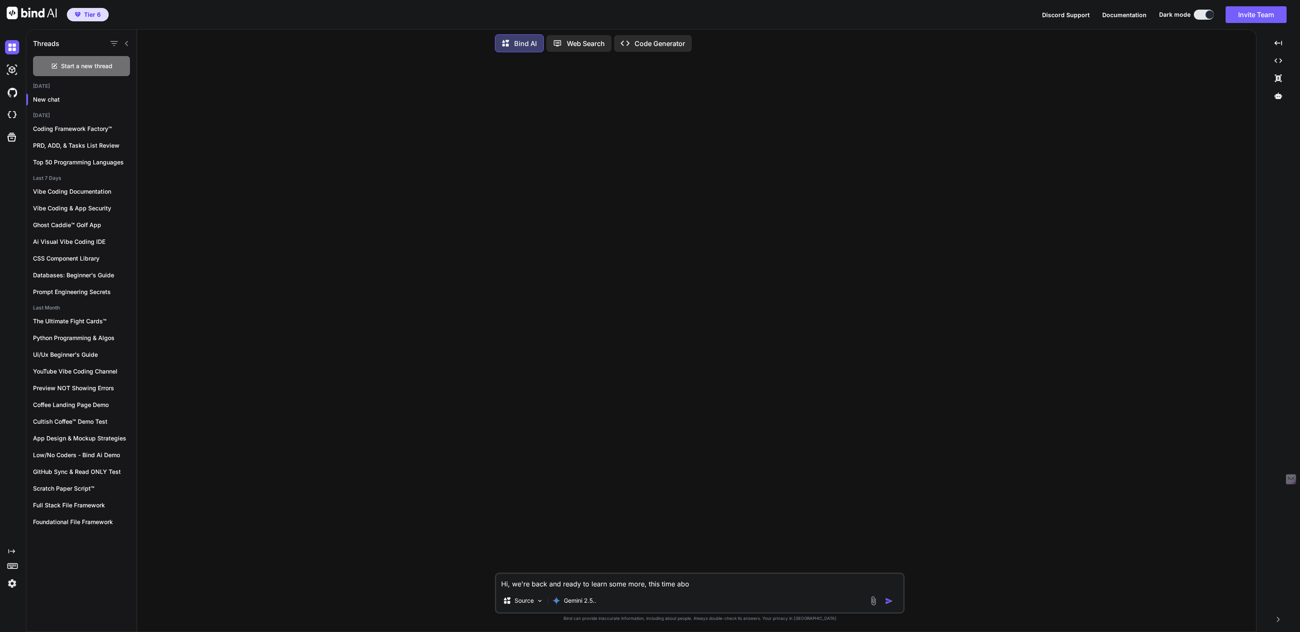
type textarea "Hi, we're back and ready to learn some more, this time abou"
type textarea "x"
type textarea "Hi, we're back and ready to learn some more, this time about"
type textarea "x"
type textarea "Hi, we're back and ready to learn some more, this time about"
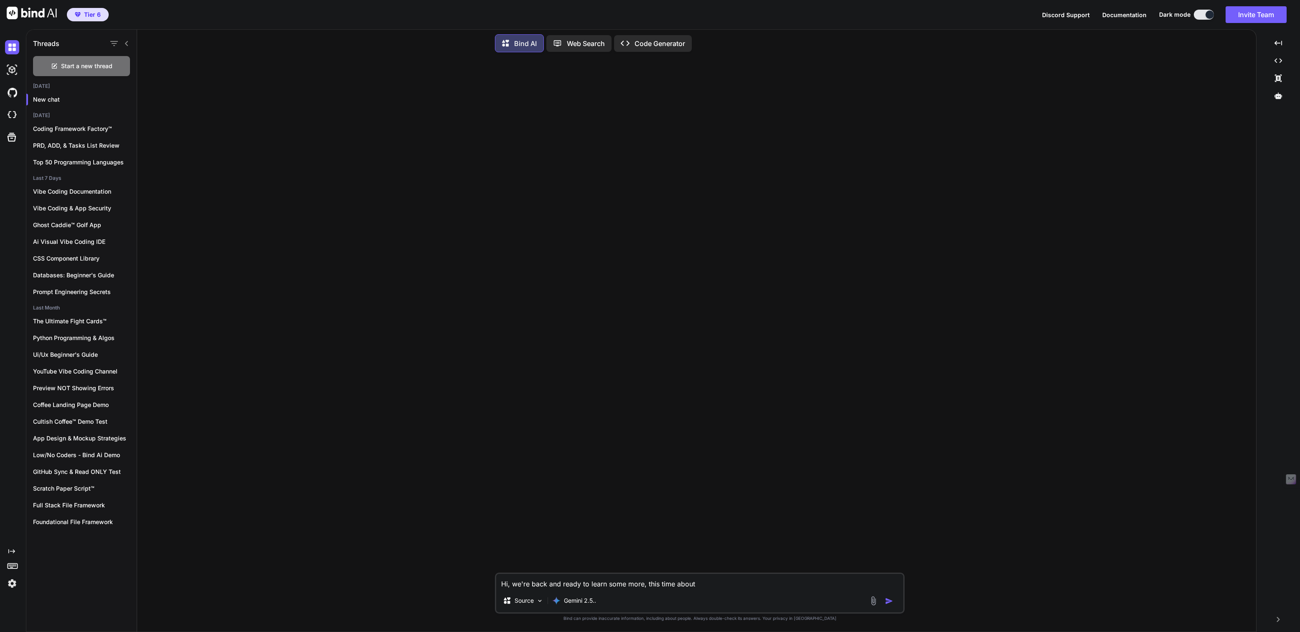
type textarea "x"
type textarea "Hi, we're back and ready to learn some more, this time about D"
type textarea "x"
type textarea "Hi, we're back and ready to learn some more, this time about Do"
type textarea "x"
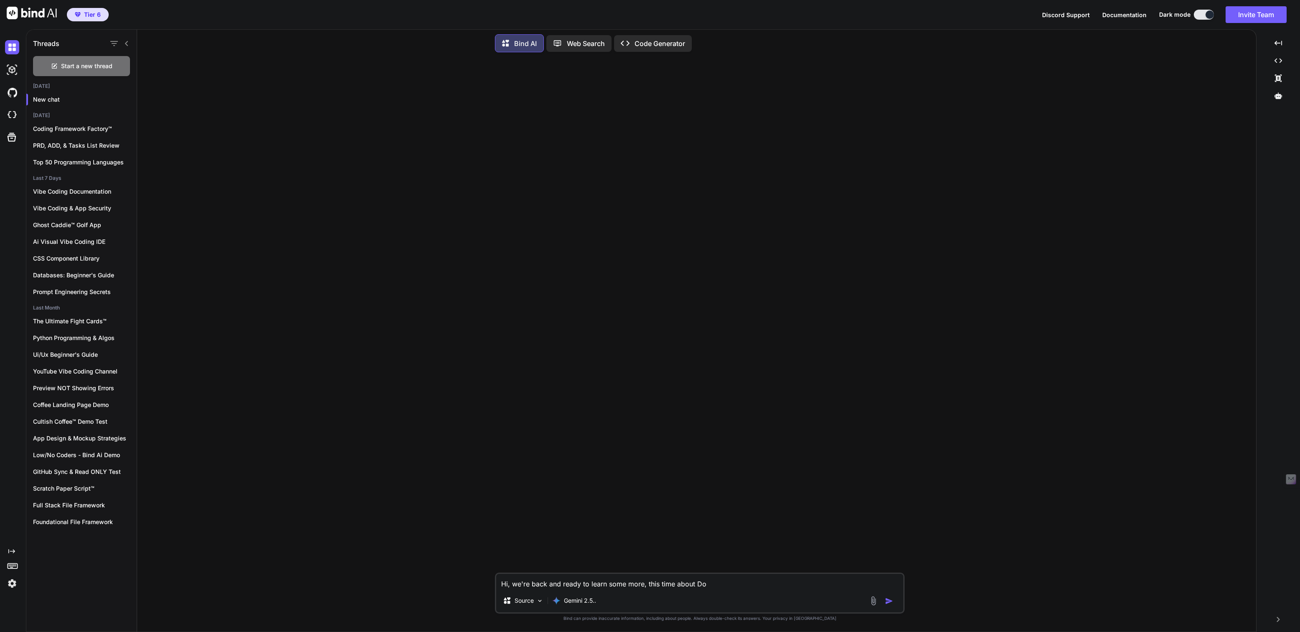
type textarea "Hi, we're back and ready to learn some more, this time about Doc"
type textarea "x"
type textarea "Hi, we're back and ready to learn some more, this time about Dock"
type textarea "x"
type textarea "Hi, we're back and ready to learn some more, this time about Docke"
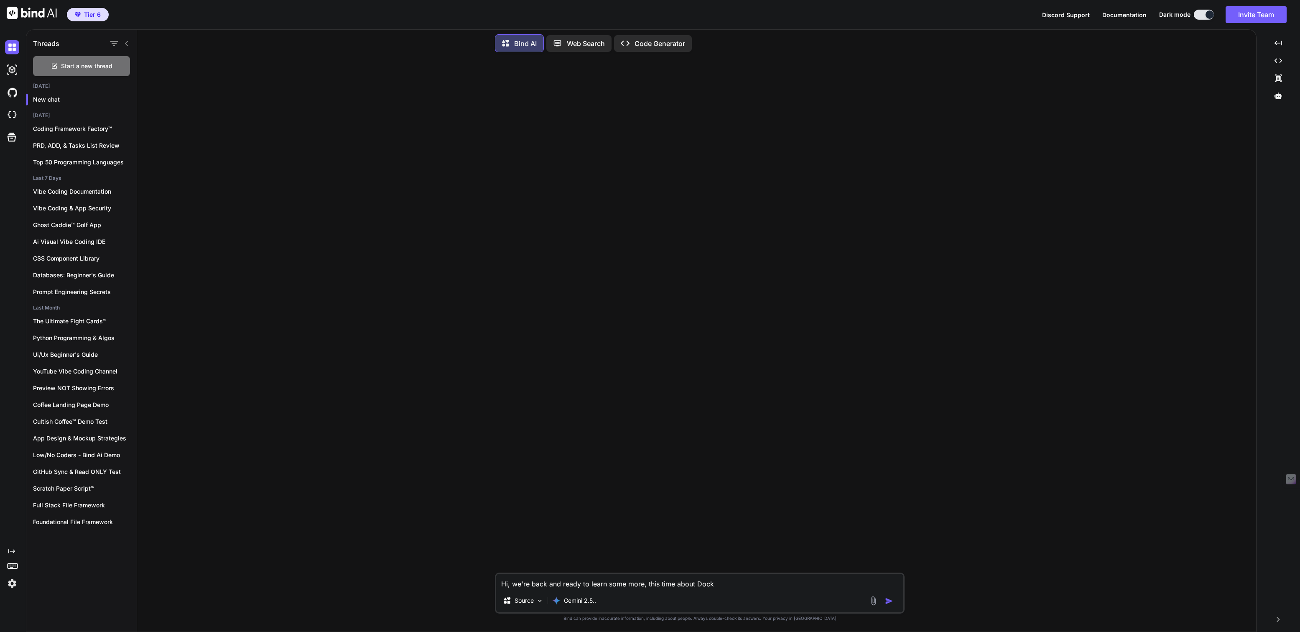
type textarea "x"
type textarea "Hi, we're back and ready to learn some more, this time about Docker"
type textarea "x"
type textarea "Hi, we're back and ready to learn some more, this time about Docker"
type textarea "x"
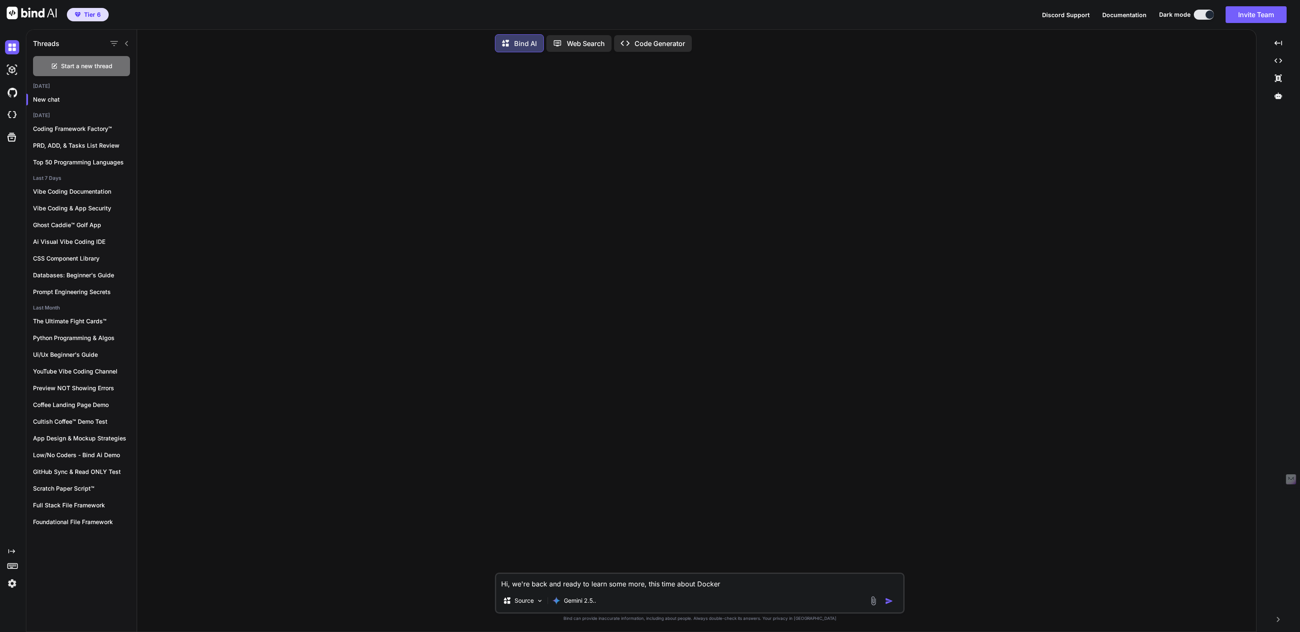
type textarea "Hi, we're back and ready to learn some more, this time about Docker a"
type textarea "x"
type textarea "Hi, we're back and ready to learn some more, this time about Docker an"
type textarea "x"
type textarea "Hi, we're back and ready to learn some more, this time about [PERSON_NAME] and"
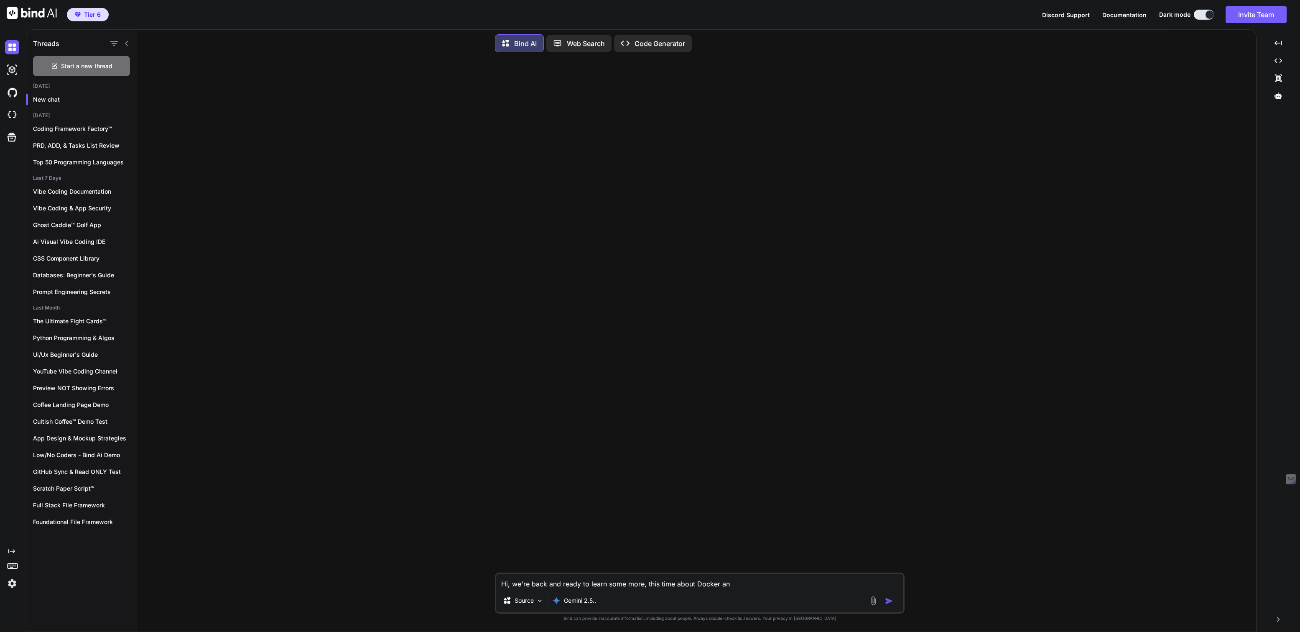
type textarea "x"
type textarea "Hi, we're back and ready to learn some more, this time about [PERSON_NAME] and"
type textarea "x"
type textarea "Hi, we're back and ready to learn some more, this time about [PERSON_NAME] and c"
type textarea "x"
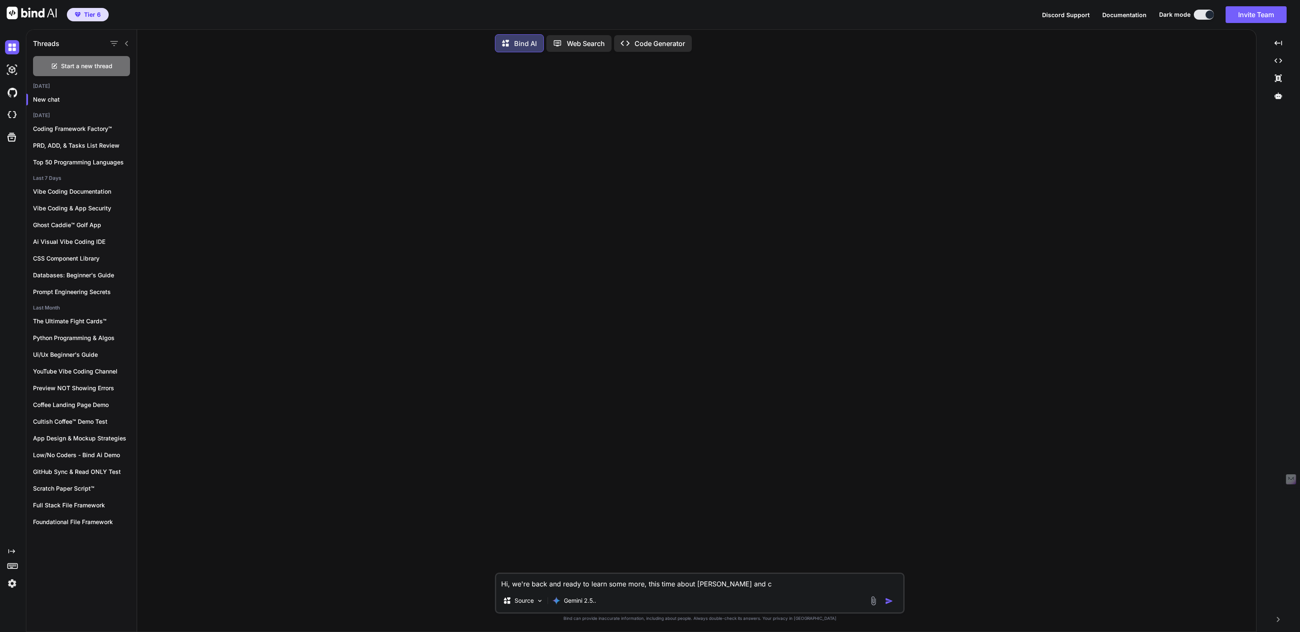
type textarea "Hi, we're back and ready to learn some more, this time about Docker and co"
type textarea "x"
type textarea "Hi, we're back and ready to learn some more, this time about [PERSON_NAME] and …"
type textarea "x"
type textarea "Hi, we're back and ready to learn some more, this time about Docker and co"
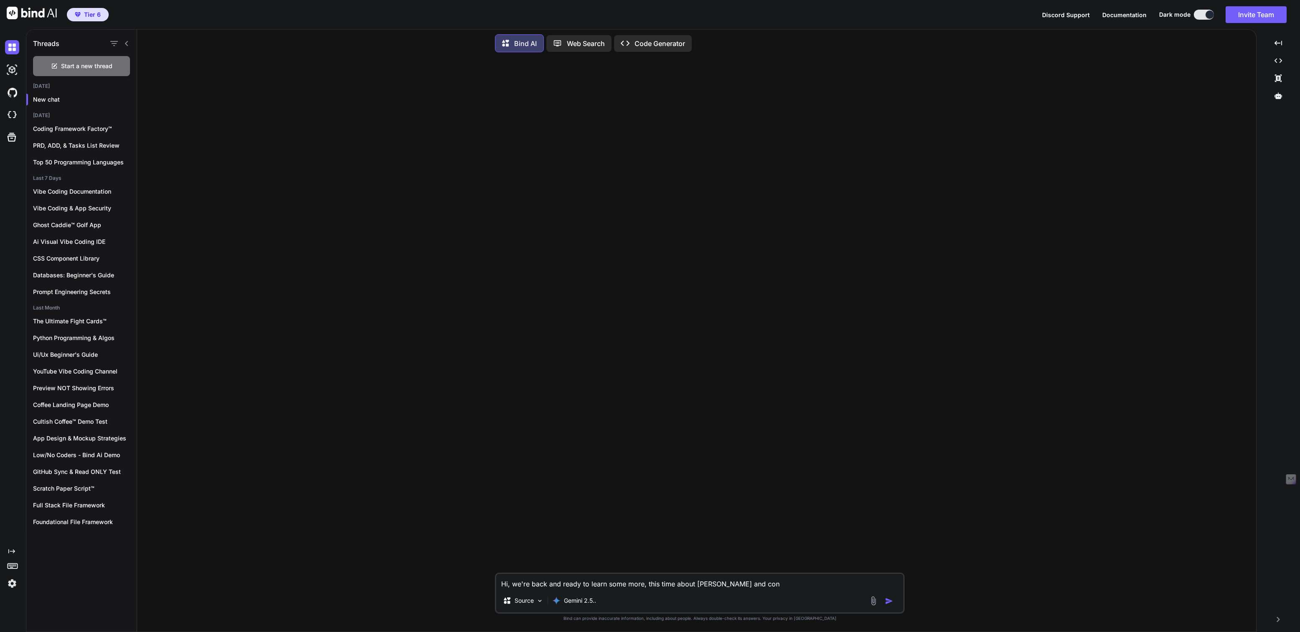
type textarea "x"
type textarea "Hi, we're back and ready to learn some more, this time about [PERSON_NAME] and c"
type textarea "x"
type textarea "Hi, we're back and ready to learn some more, this time about [PERSON_NAME] and"
type textarea "x"
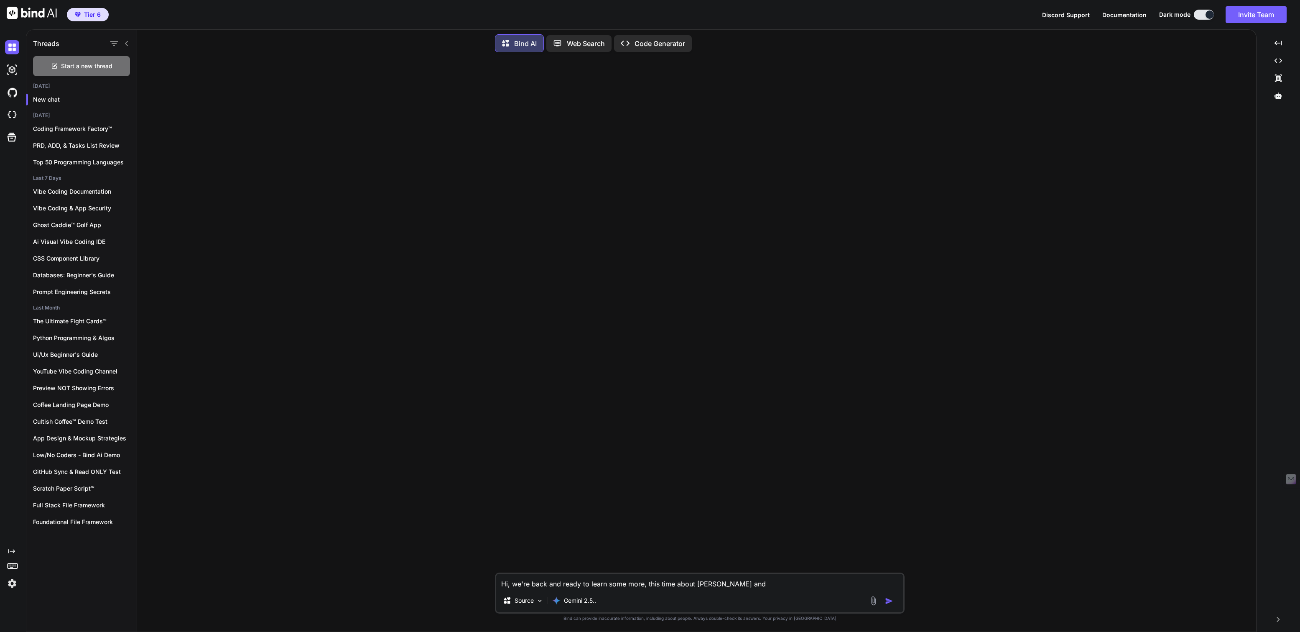
type textarea "Hi, we're back and ready to learn some more, this time about [PERSON_NAME] and c"
type textarea "x"
type textarea "Hi, we're back and ready to learn some more, this time about Docker and co"
type textarea "x"
type textarea "Hi, we're back and ready to learn some more, this time about [PERSON_NAME] and …"
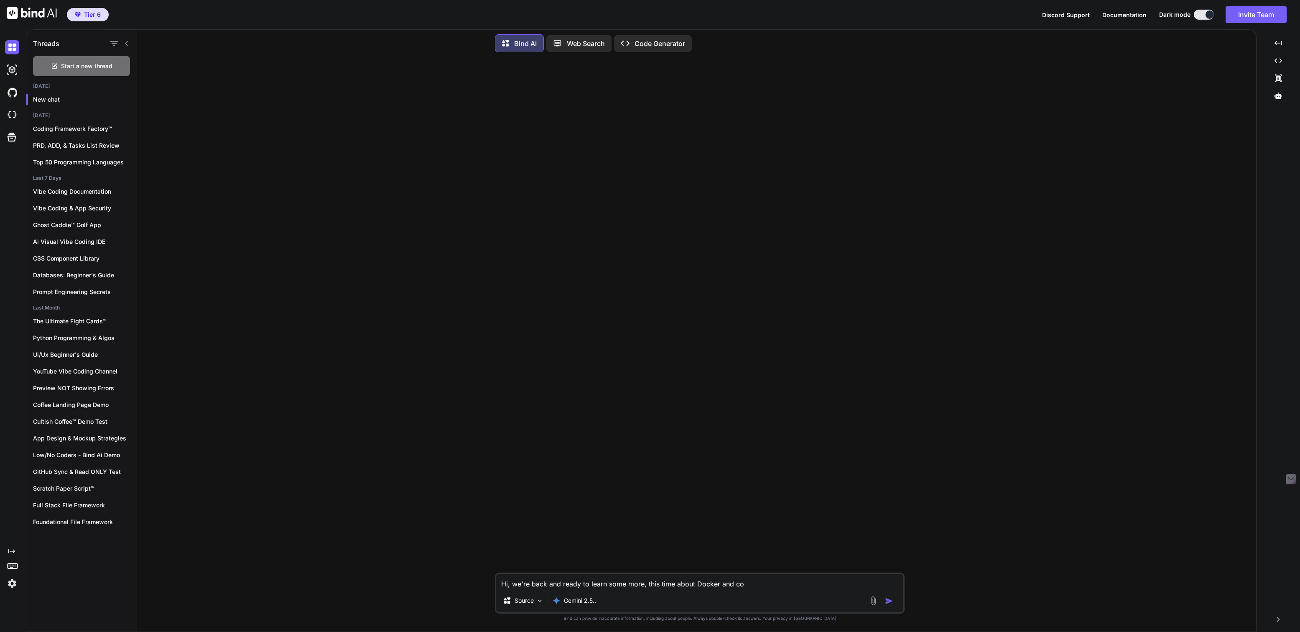
type textarea "x"
type textarea "Hi, we're back and ready to learn some more, this time about [PERSON_NAME] and …"
type textarea "x"
type textarea "Hi, we're back and ready to learn some more, this time about [PERSON_NAME] and …"
type textarea "x"
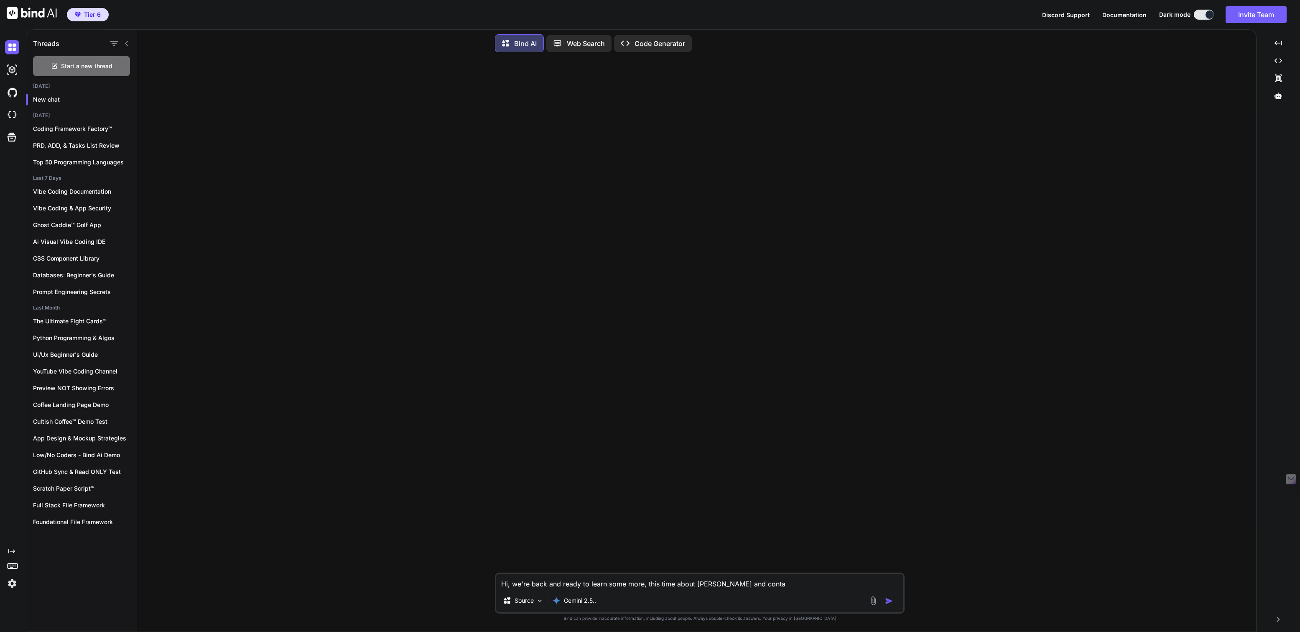
type textarea "Hi, we're back and ready to learn some more, this time about [PERSON_NAME] and …"
type textarea "x"
type textarea "Hi, we're back and ready to learn some more, this time about [PERSON_NAME] and …"
type textarea "x"
type textarea "Hi, we're back and ready to learn some more, this time about [PERSON_NAME] and …"
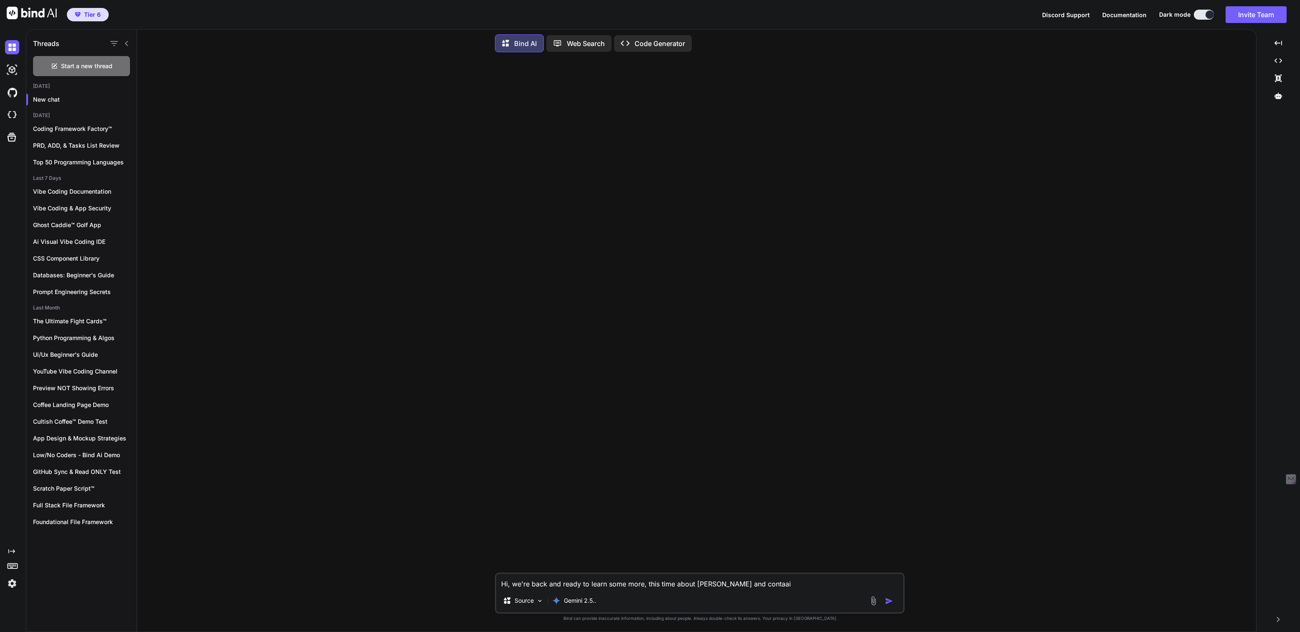
type textarea "x"
type textarea "Hi, we're back and ready to learn some more, this time about [PERSON_NAME] and …"
type textarea "x"
type textarea "Hi, we're back and ready to learn some more, this time about [PERSON_NAME] and …"
type textarea "x"
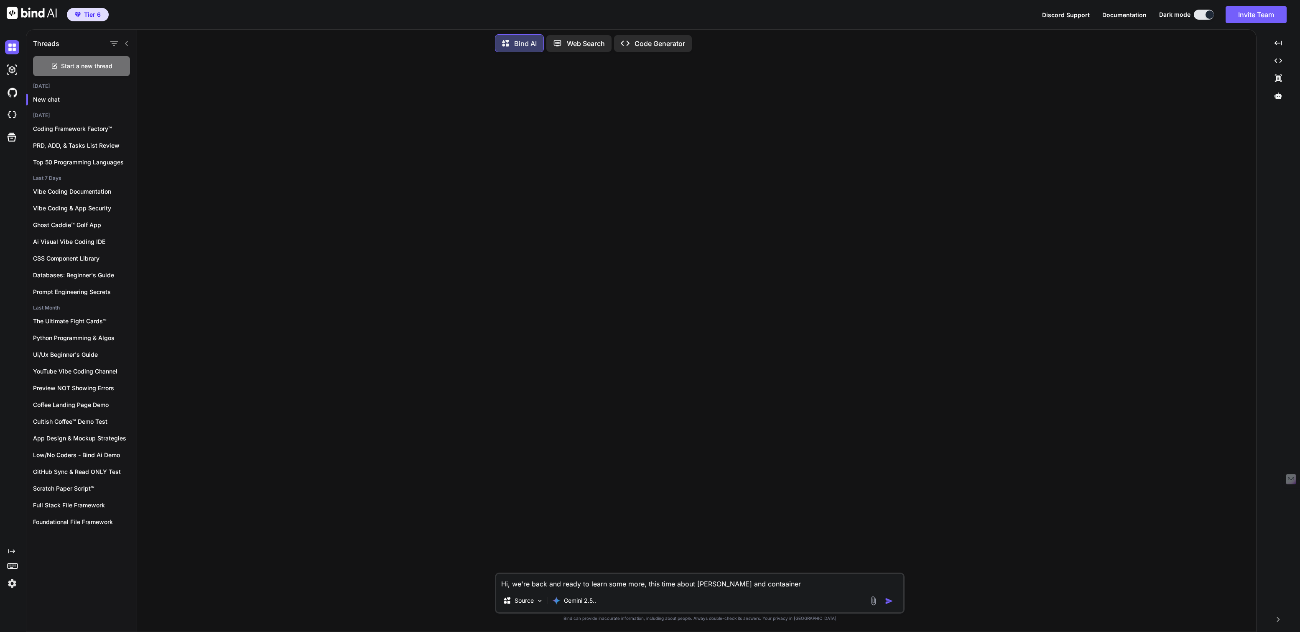
type textarea "Hi, we're back and ready to learn some more, this time about [PERSON_NAME] and …"
type textarea "x"
type textarea "Hi, we're back and ready to learn some more, this time about [PERSON_NAME] and …"
type textarea "x"
type textarea "Hi, we're back and ready to learn some more, this time about [PERSON_NAME] and …"
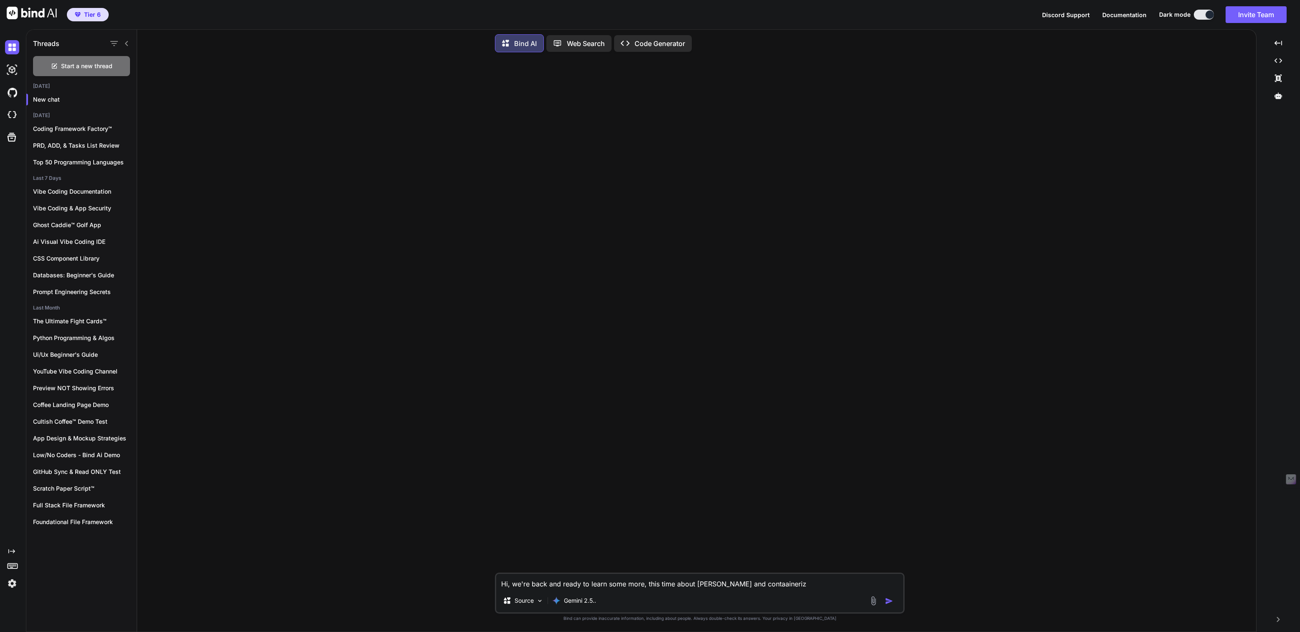
type textarea "x"
type textarea "Hi, we're back and ready to learn some more, this time about [PERSON_NAME] and …"
type textarea "x"
type textarea "Hi, we're back and ready to learn some more, this time about [PERSON_NAME] and …"
type textarea "x"
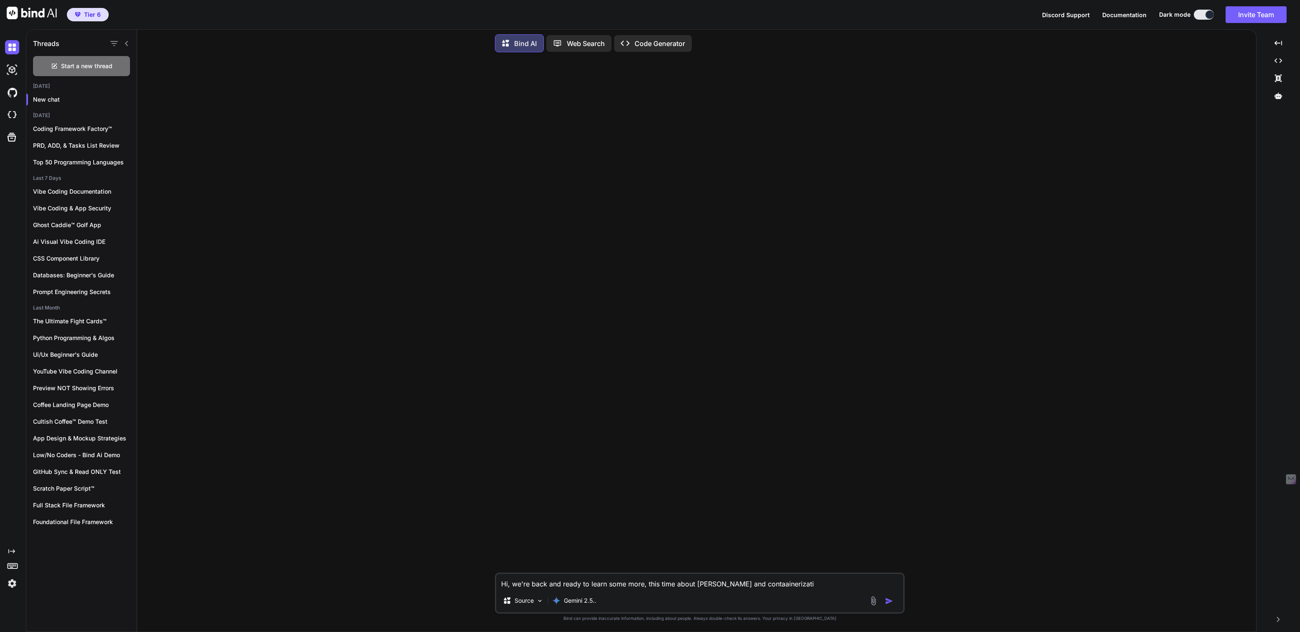
type textarea "Hi, we're back and ready to learn some more, this time about [PERSON_NAME] and …"
type textarea "x"
type textarea "Hi, we're back and ready to learn some more, this time about [PERSON_NAME] and …"
type textarea "x"
click at [738, 583] on textarea "Hi, we're back and ready to learn some more, this time about [PERSON_NAME] and …" at bounding box center [699, 581] width 407 height 15
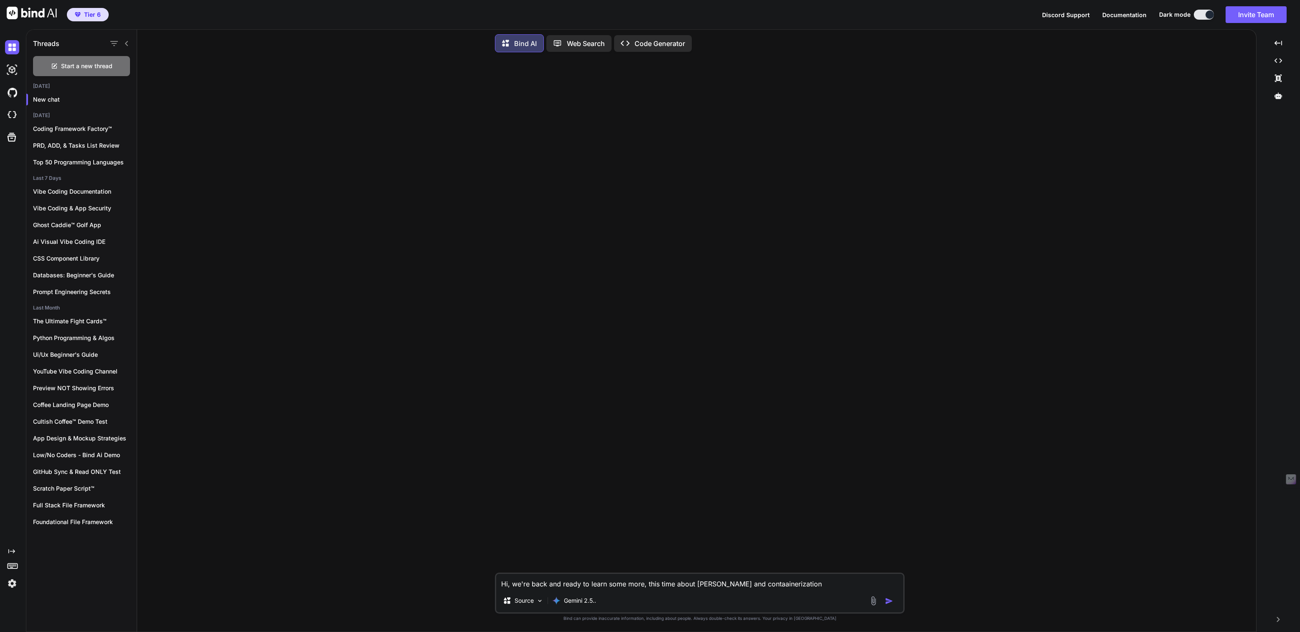
type textarea "Hi, we're back and ready to learn some more, this time about [PERSON_NAME] and …"
click at [756, 582] on textarea "Hi, we're back and ready to learn some more, this time about Docker and Contaai…" at bounding box center [699, 581] width 407 height 15
click at [799, 586] on textarea "Hi, we're back and ready to learn some more, this time about Docker and Contain…" at bounding box center [699, 581] width 407 height 15
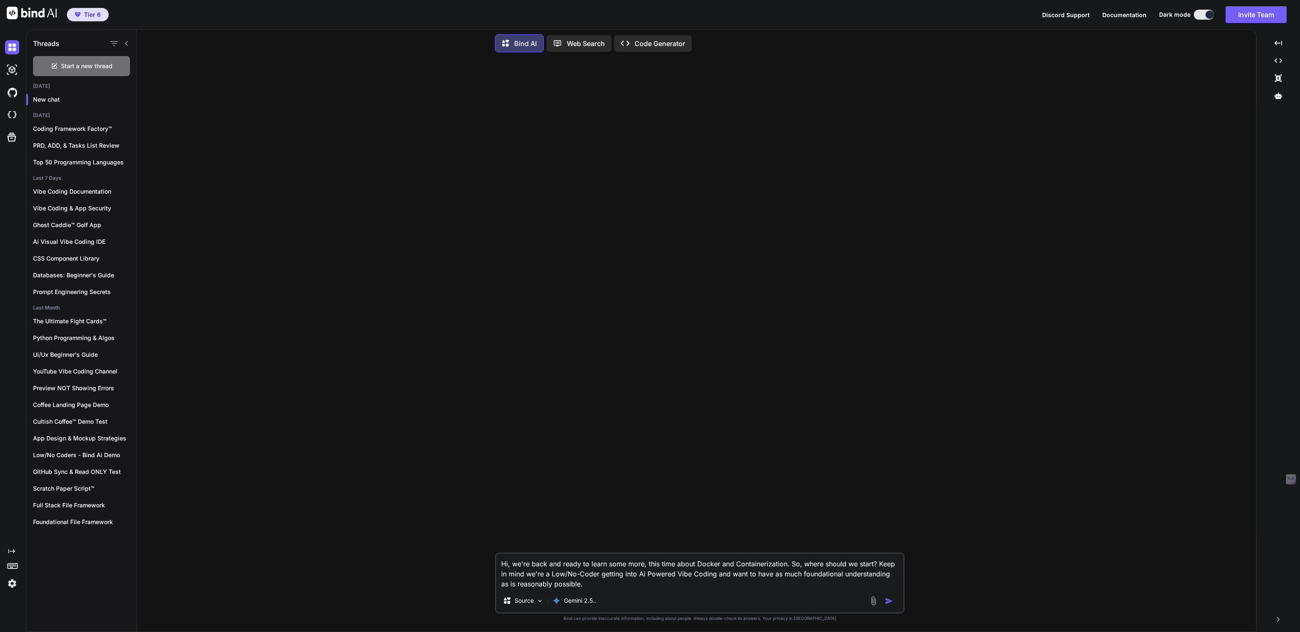
click at [588, 585] on textarea "Hi, we're back and ready to learn some more, this time about Docker and Contain…" at bounding box center [699, 571] width 407 height 35
click at [700, 566] on textarea "Hi, we're back and ready to learn some more, this time about Docker and Contain…" at bounding box center [699, 571] width 407 height 35
drag, startPoint x: 700, startPoint y: 566, endPoint x: 747, endPoint y: 564, distance: 46.4
click at [747, 564] on textarea "Hi, we're back and ready to learn some more, this time about Docker and Contain…" at bounding box center [699, 571] width 407 height 35
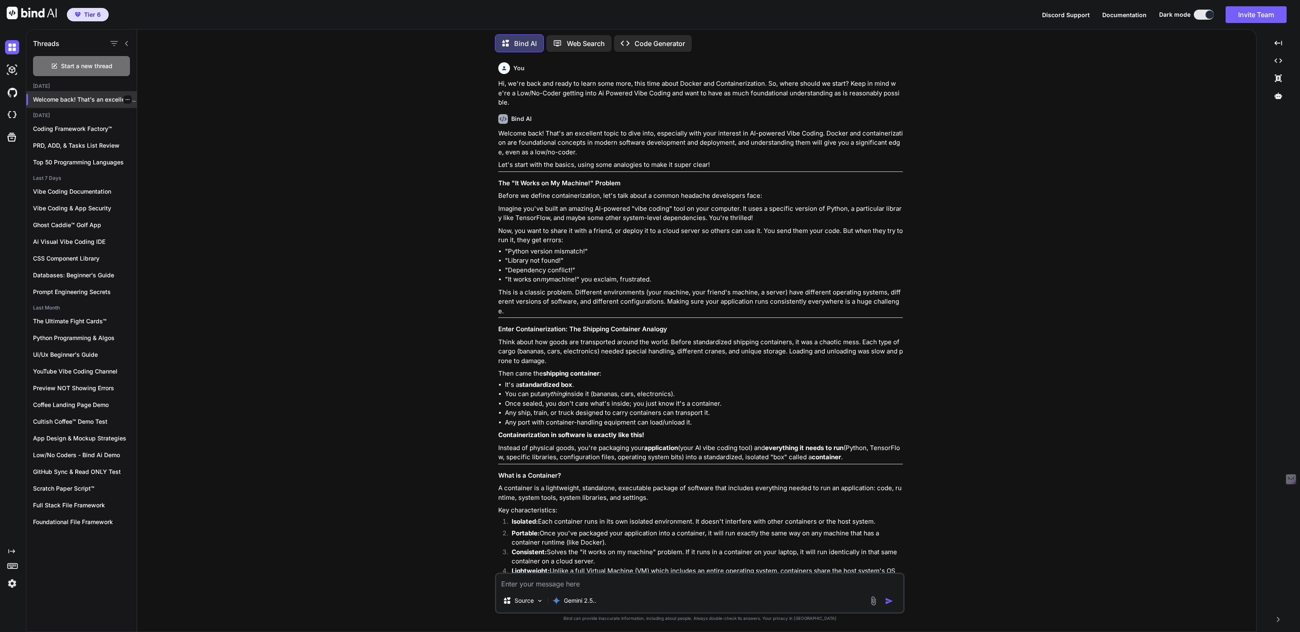
click at [125, 97] on icon "button" at bounding box center [127, 99] width 5 height 5
click at [149, 111] on span "Rename and Save" at bounding box center [163, 114] width 50 height 8
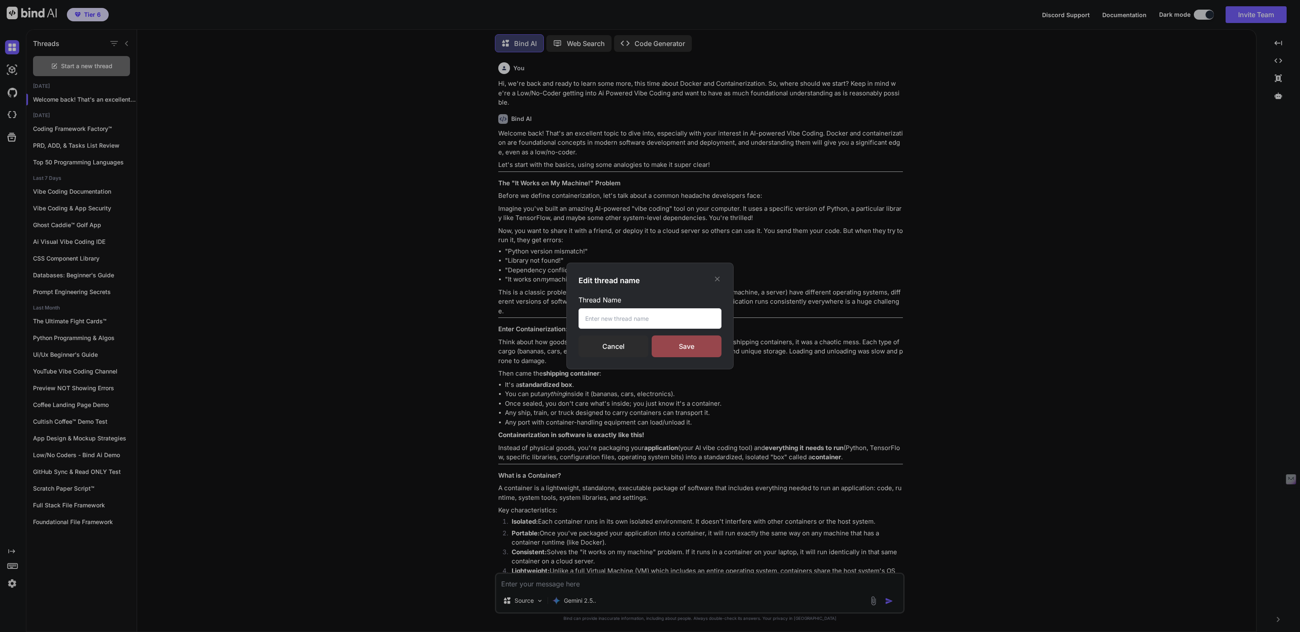
click at [608, 321] on input "text" at bounding box center [650, 318] width 143 height 20
paste input "Docker and Containerization"
click at [610, 319] on input "Docker and Containerization" at bounding box center [650, 318] width 143 height 20
click at [684, 348] on div "Save" at bounding box center [687, 346] width 70 height 22
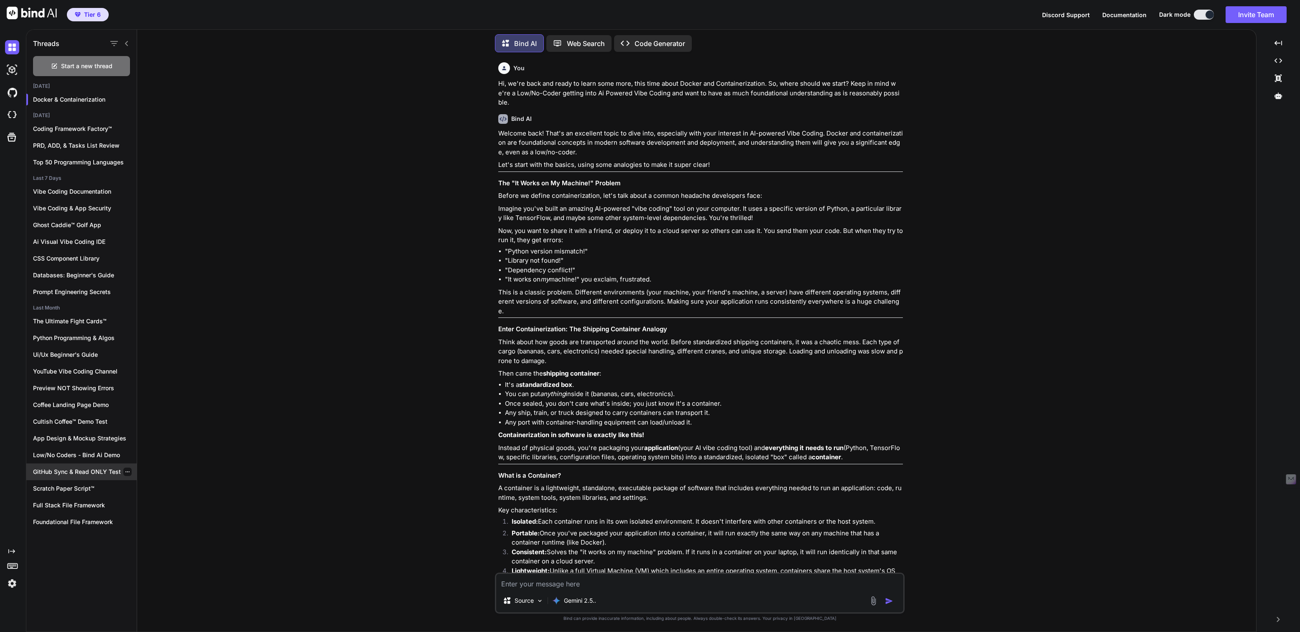
click at [80, 472] on p "GitHub Sync & Read ONLY Test" at bounding box center [85, 472] width 104 height 8
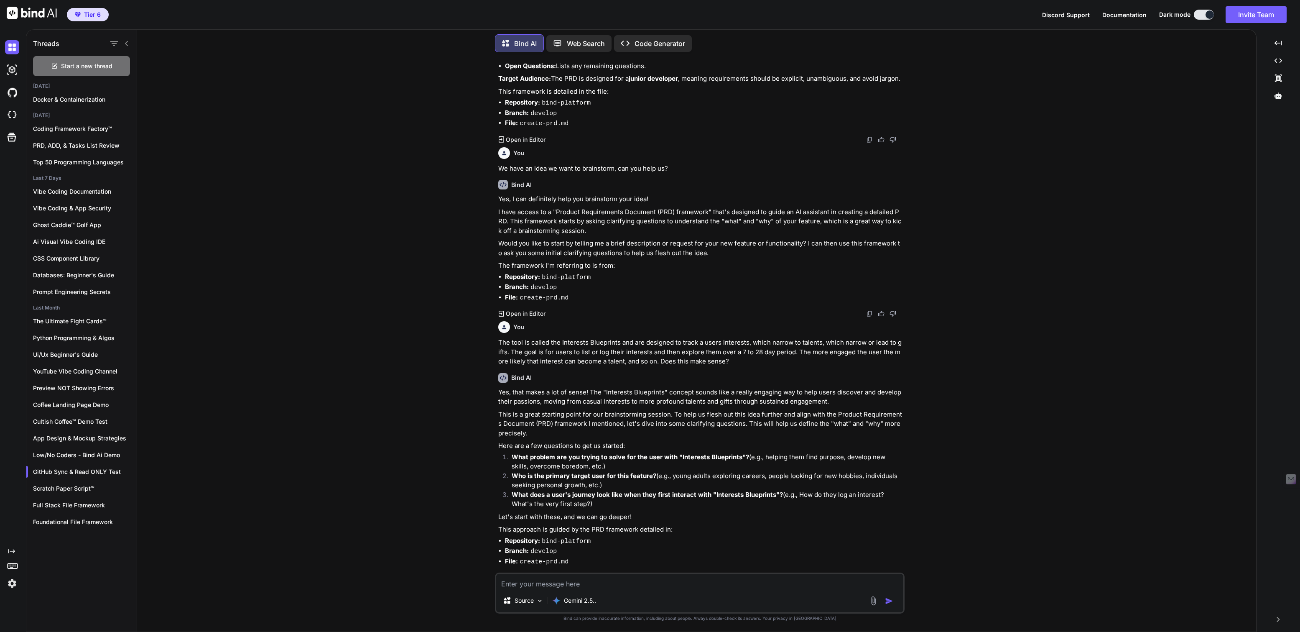
scroll to position [527, 0]
click at [539, 582] on textarea at bounding box center [699, 581] width 407 height 15
click at [838, 583] on textarea "Ok, we could use a Cheat Sheet of Git commands AFTER first having a better unde…" at bounding box center [699, 581] width 407 height 15
click at [708, 584] on textarea "Ok, we could use a Cheat Sheet of Git commands AFTER first having a better unde…" at bounding box center [699, 576] width 407 height 25
click at [770, 584] on textarea "Ok, we could use a Cheat Sheet of Git commands AFTER first having a better unde…" at bounding box center [699, 576] width 407 height 25
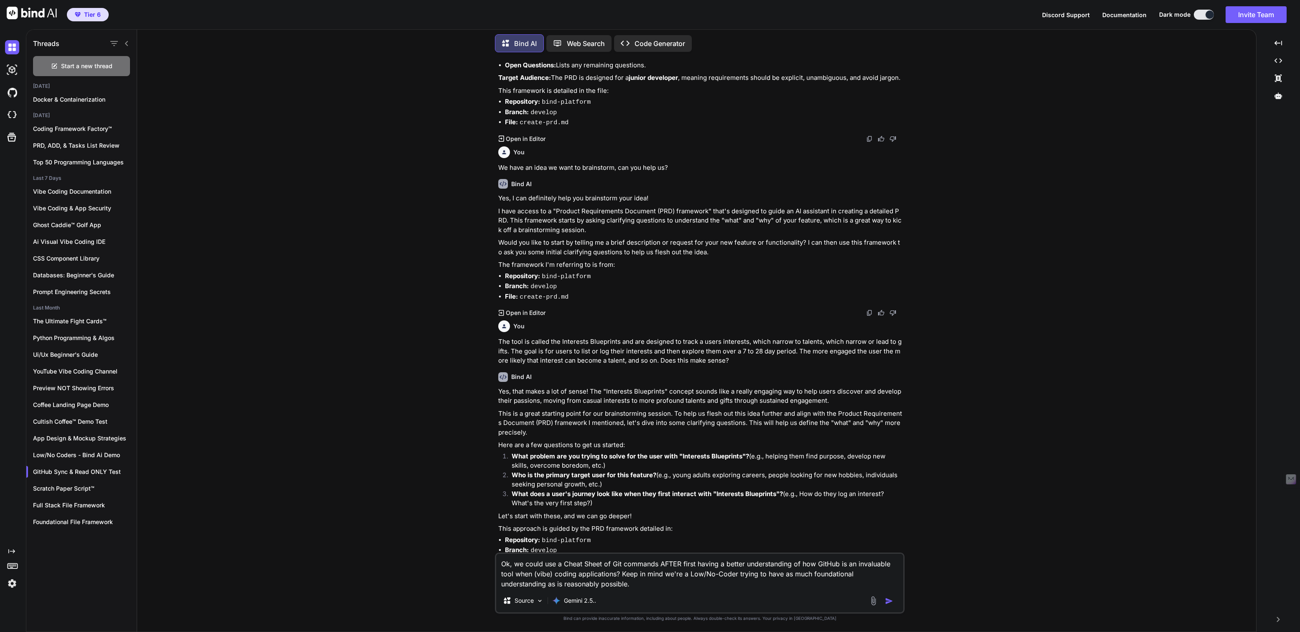
click at [611, 588] on textarea "Ok, we could use a Cheat Sheet of Git commands AFTER first having a better unde…" at bounding box center [699, 571] width 407 height 35
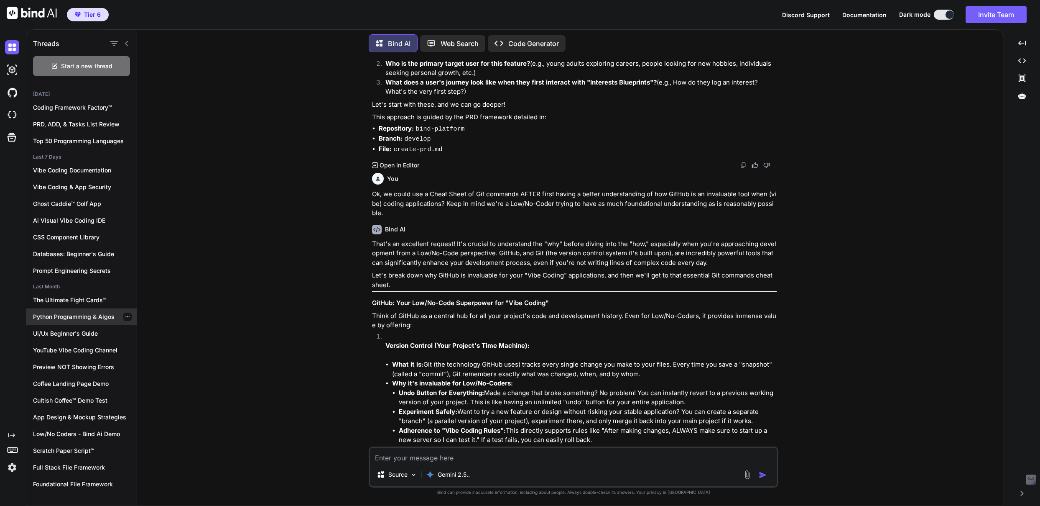
scroll to position [0, 0]
